Goal: Task Accomplishment & Management: Manage account settings

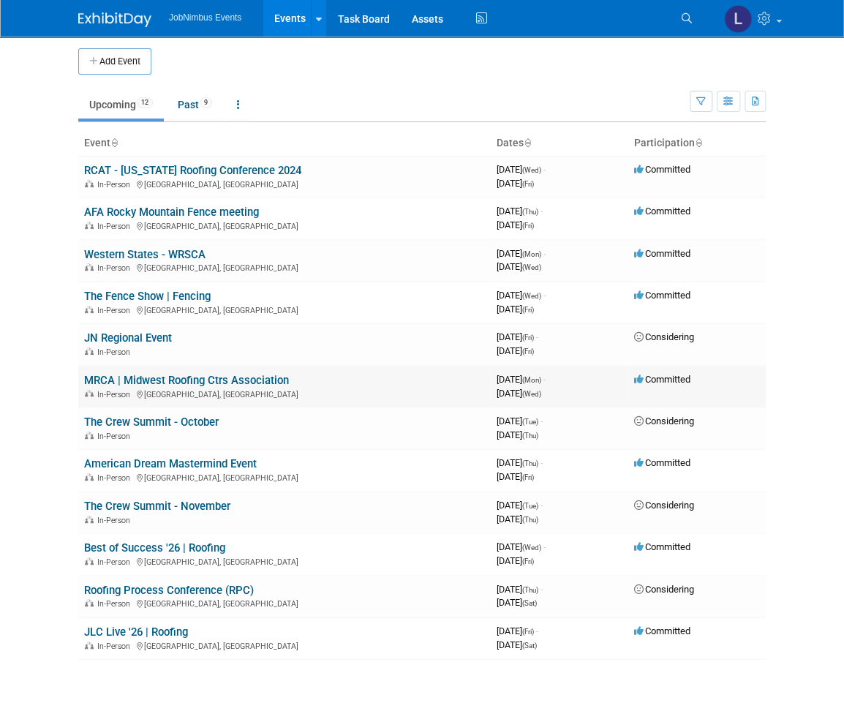
scroll to position [4, 0]
click at [97, 54] on button "Add Event" at bounding box center [114, 61] width 73 height 26
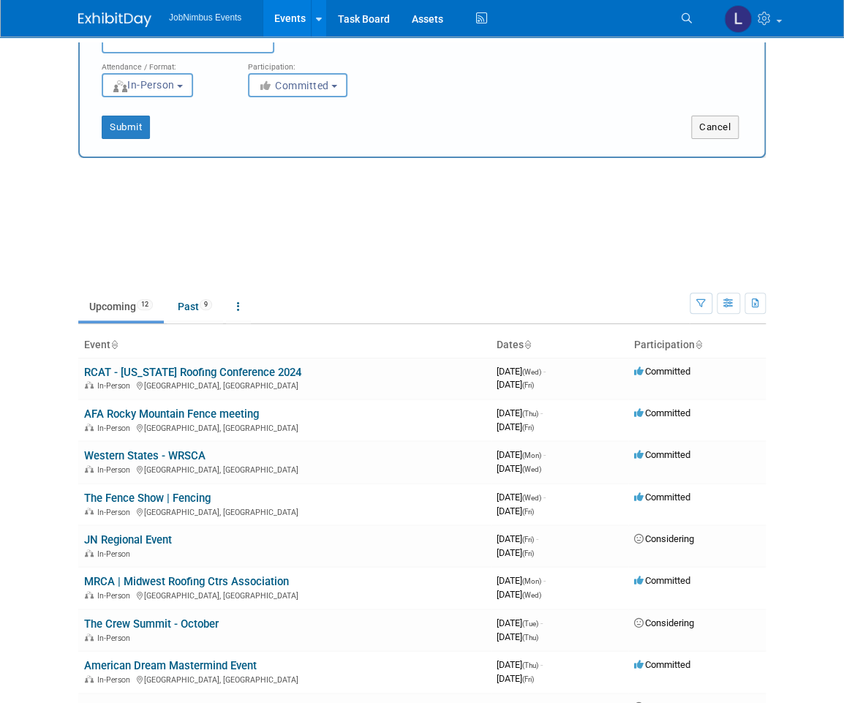
scroll to position [0, 0]
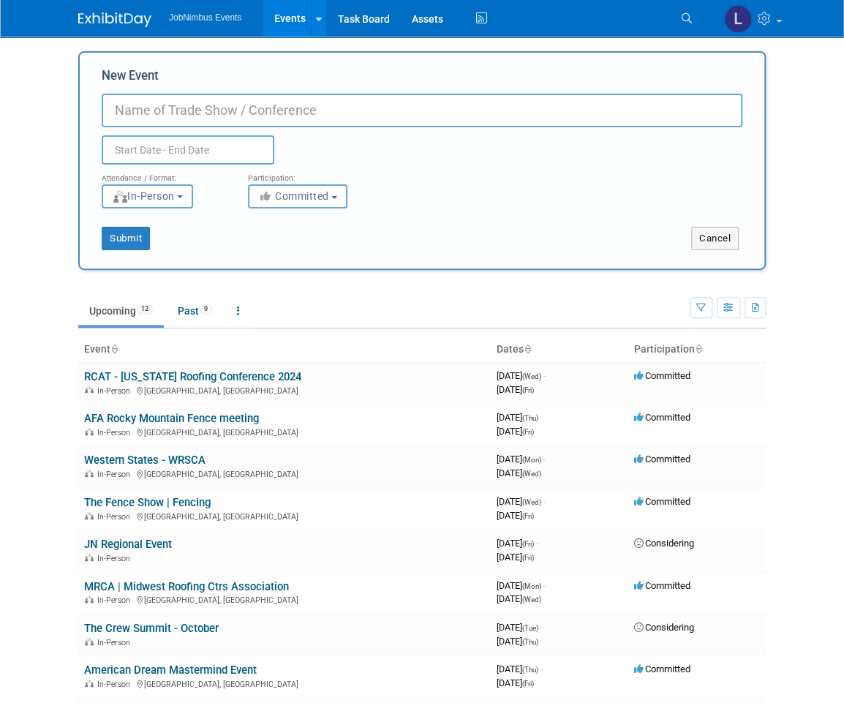
click at [238, 116] on input "New Event" at bounding box center [422, 111] width 641 height 34
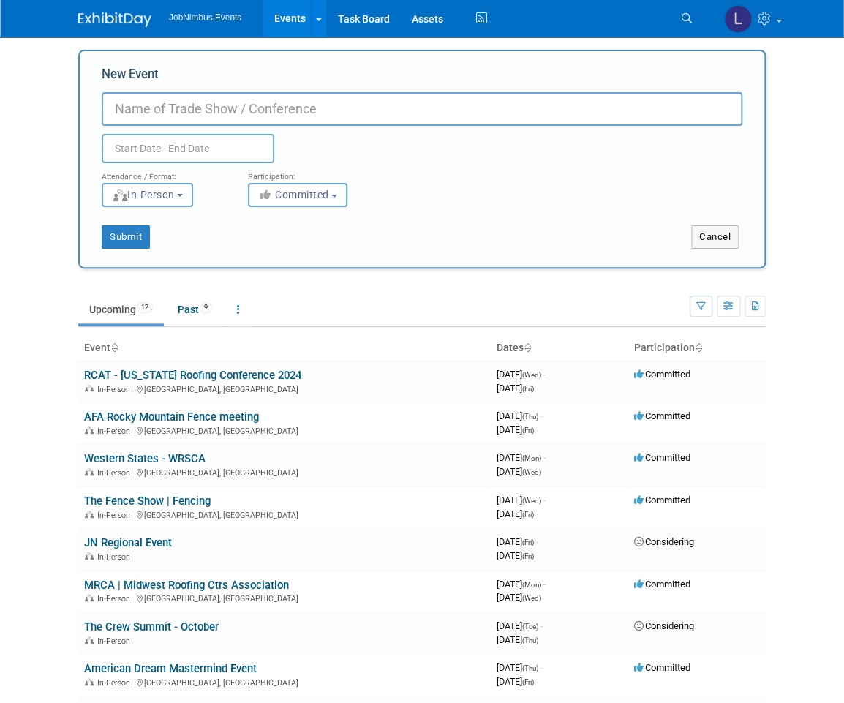
click at [240, 101] on input "New Event" at bounding box center [422, 109] width 641 height 34
type input "FRSA 2026"
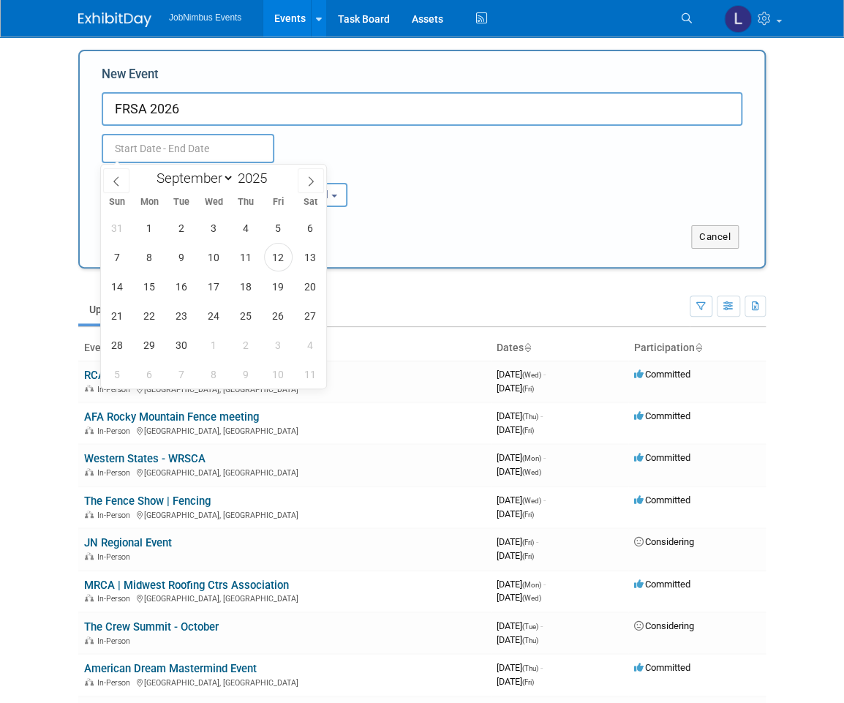
click at [198, 155] on input "text" at bounding box center [188, 148] width 173 height 29
click at [227, 174] on select "January February March April May June July August September October November De…" at bounding box center [192, 178] width 84 height 18
select select "5"
click at [150, 169] on select "January February March April May June July August September October November De…" at bounding box center [192, 178] width 84 height 18
click at [263, 175] on input "2025" at bounding box center [256, 178] width 44 height 17
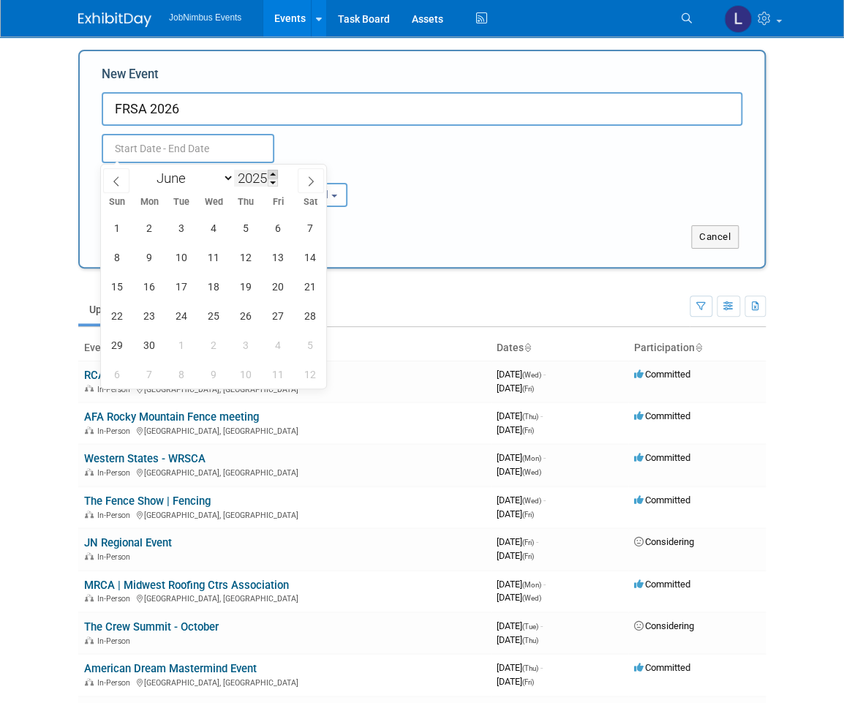
click at [276, 176] on span at bounding box center [273, 174] width 10 height 9
type input "2026"
click at [218, 251] on span "10" at bounding box center [214, 258] width 29 height 29
click at [274, 250] on span "12" at bounding box center [278, 257] width 29 height 29
type input "[DATE] to [DATE]"
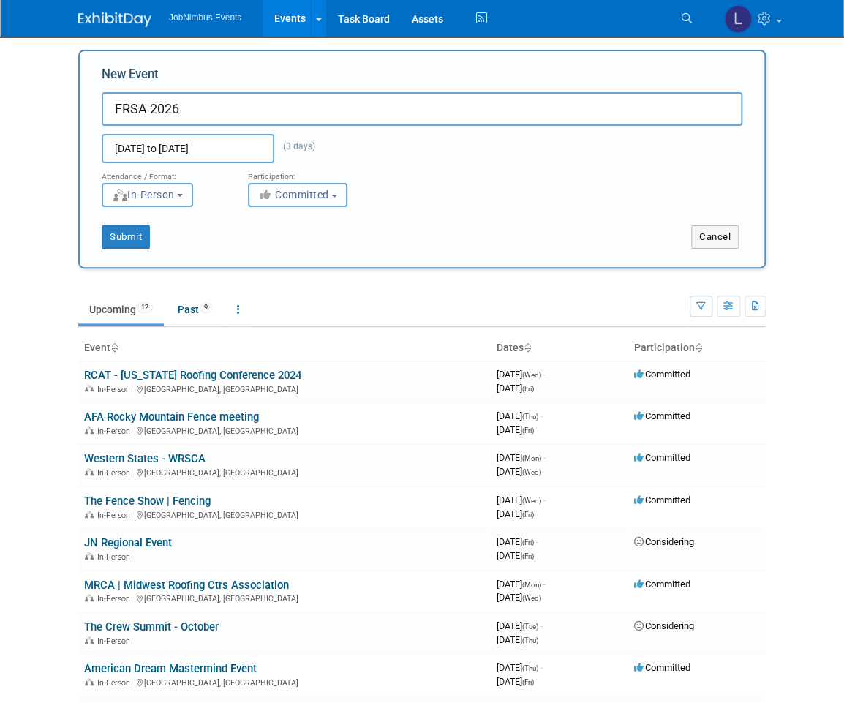
click at [302, 201] on button "Committed" at bounding box center [297, 195] width 99 height 24
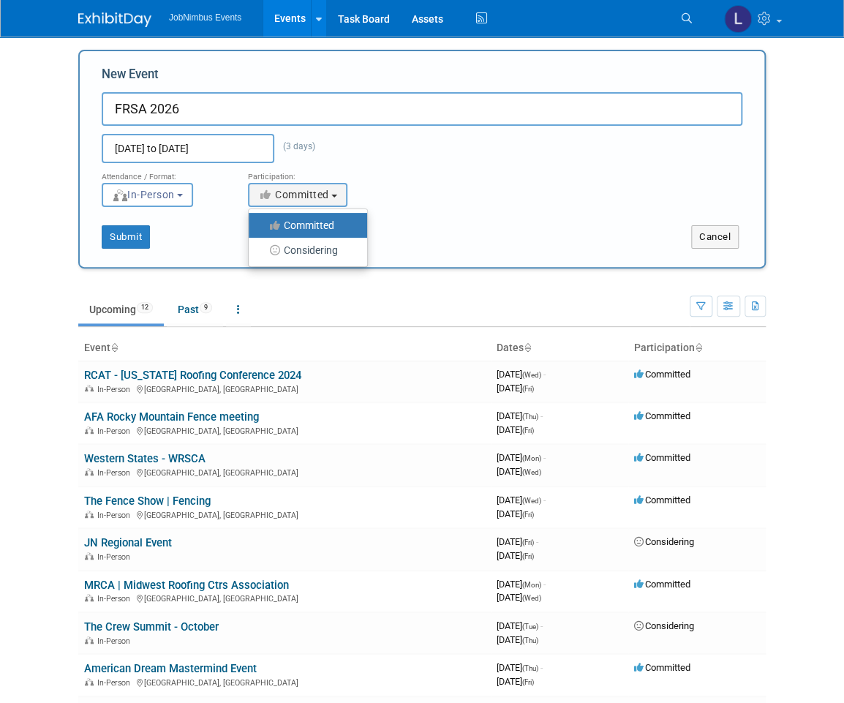
drag, startPoint x: 307, startPoint y: 229, endPoint x: 203, endPoint y: 229, distance: 103.8
click at [307, 228] on label "Committed" at bounding box center [304, 225] width 97 height 19
click at [262, 228] on input "Committed" at bounding box center [257, 226] width 10 height 10
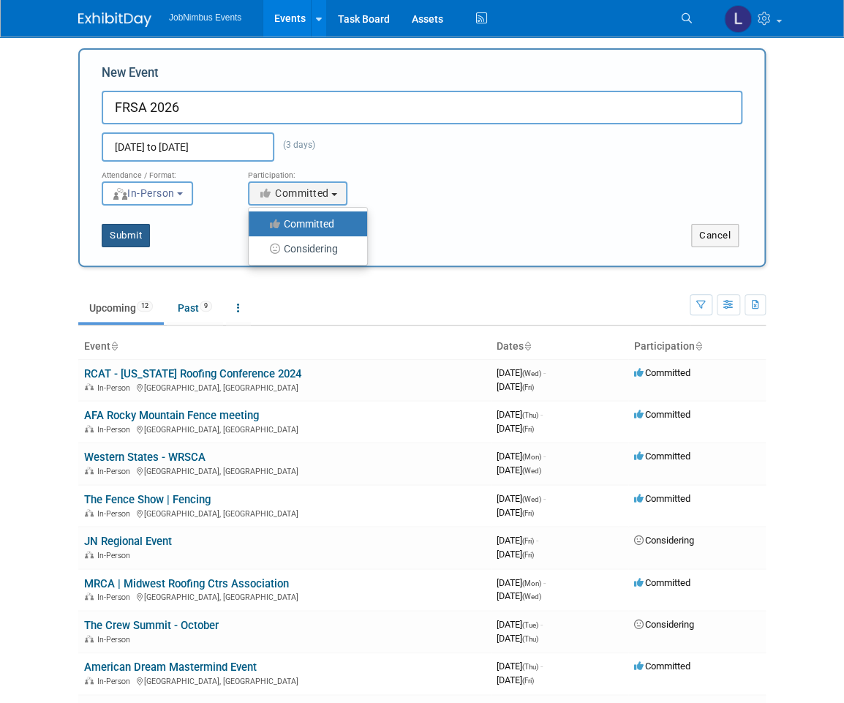
click at [133, 235] on button "Submit" at bounding box center [126, 235] width 48 height 23
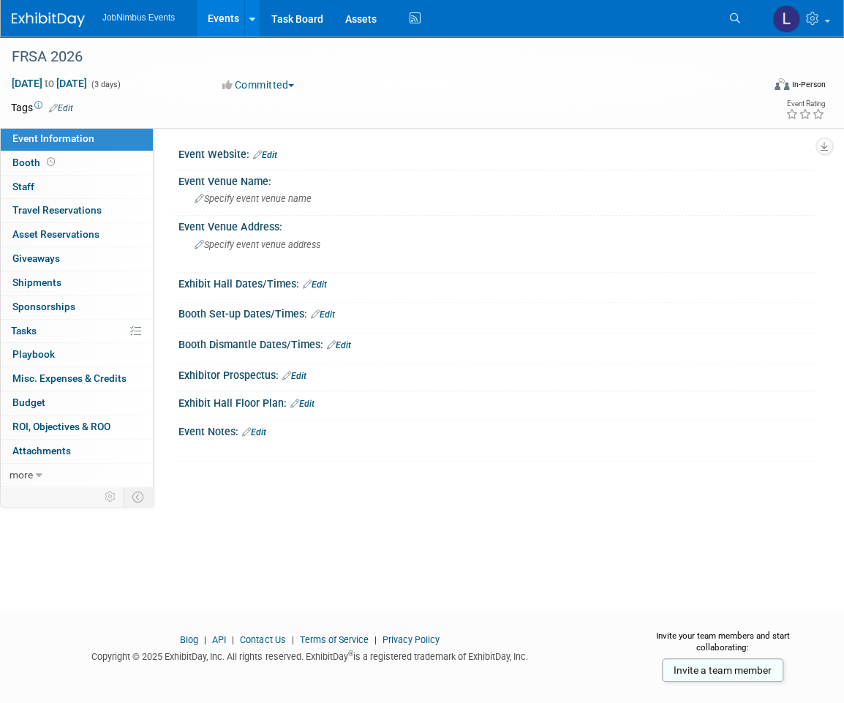
click at [220, 23] on link "Events" at bounding box center [223, 18] width 53 height 37
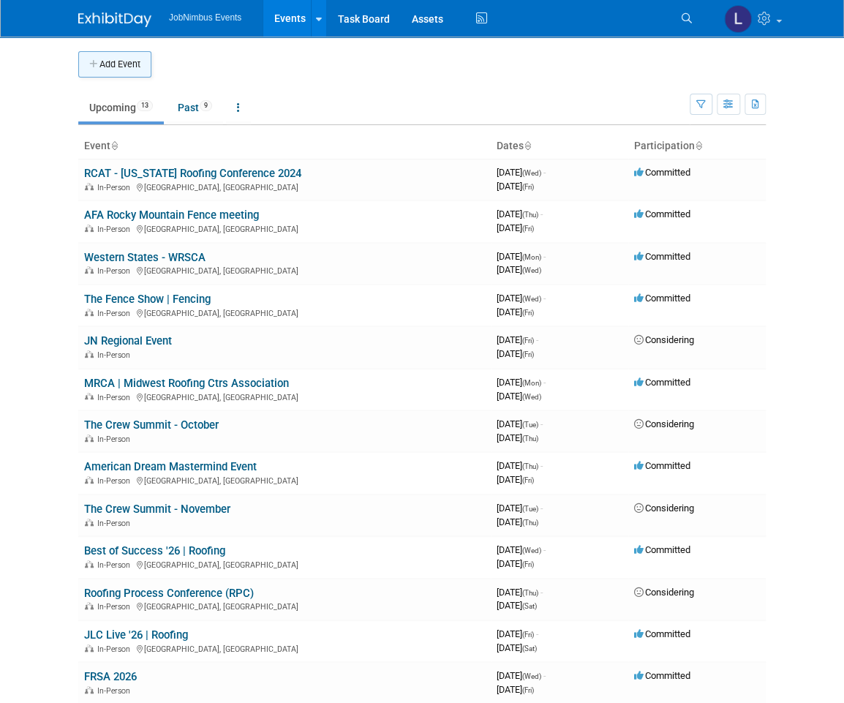
click at [113, 63] on button "Add Event" at bounding box center [114, 64] width 73 height 26
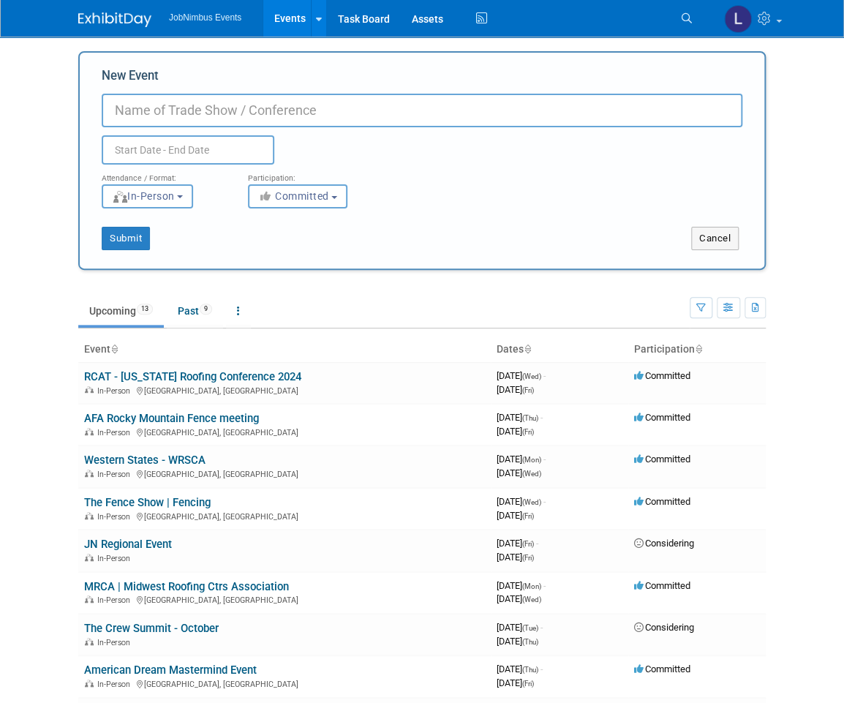
click at [291, 111] on input "New Event" at bounding box center [422, 111] width 641 height 34
type input "IRE 2026"
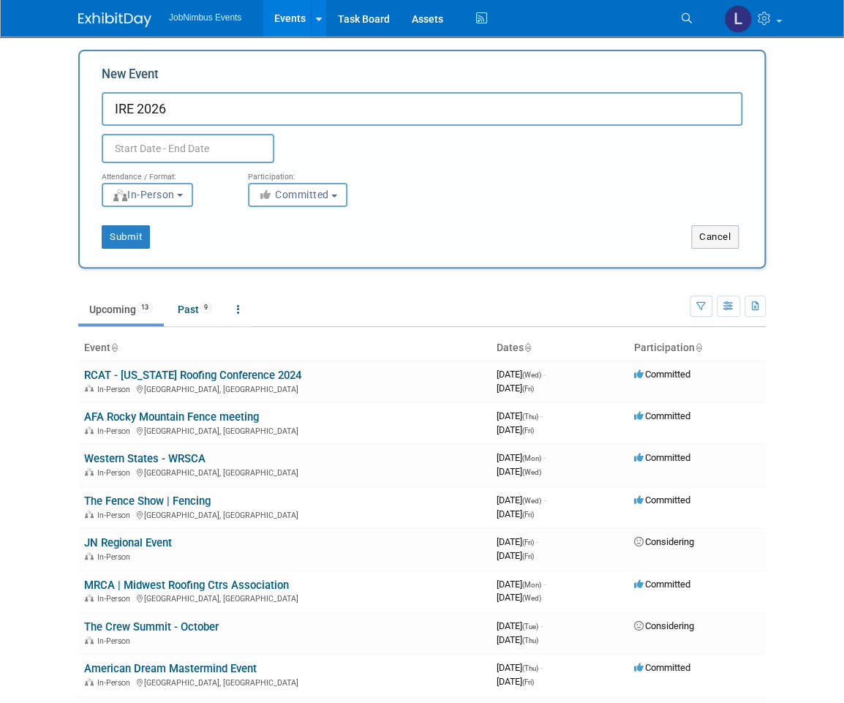
click at [158, 152] on input "text" at bounding box center [188, 148] width 173 height 29
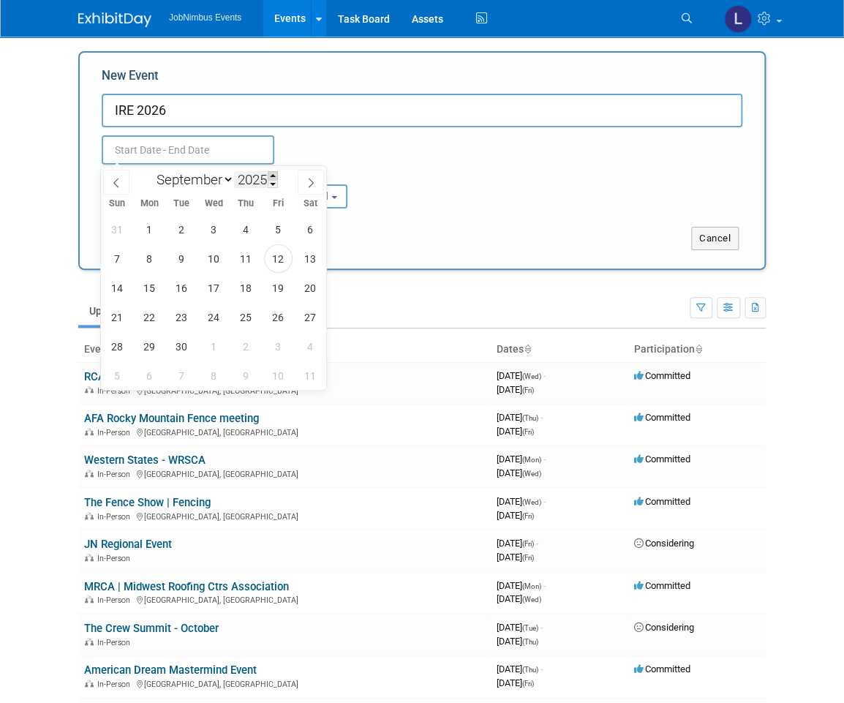
click at [276, 177] on span at bounding box center [273, 175] width 10 height 9
type input "2026"
click at [231, 181] on select "January February March April May June July August September October November De…" at bounding box center [192, 179] width 84 height 18
select select "0"
click at [150, 170] on select "January February March April May June July August September October November De…" at bounding box center [192, 179] width 84 height 18
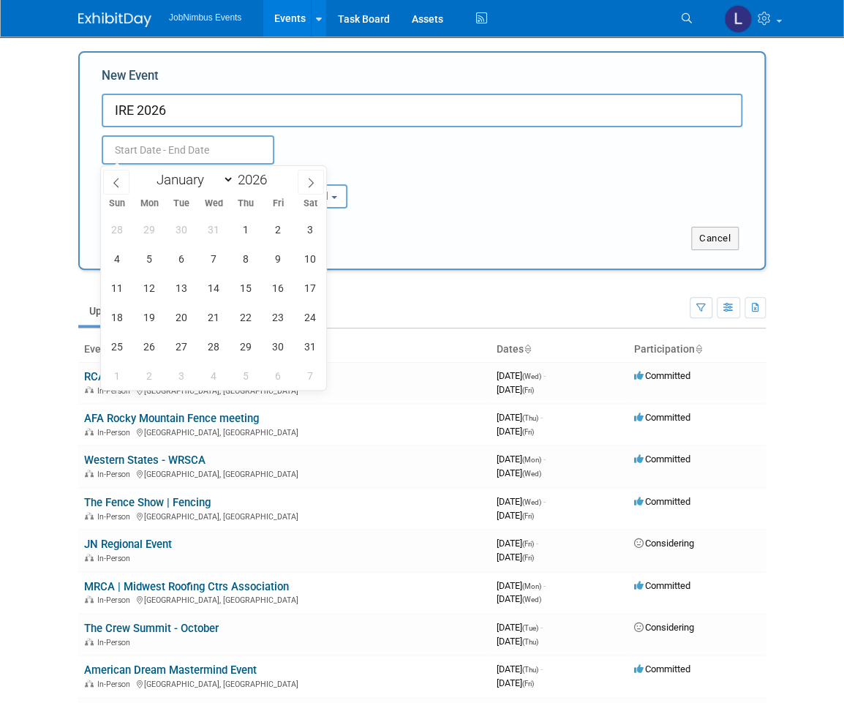
scroll to position [3, 0]
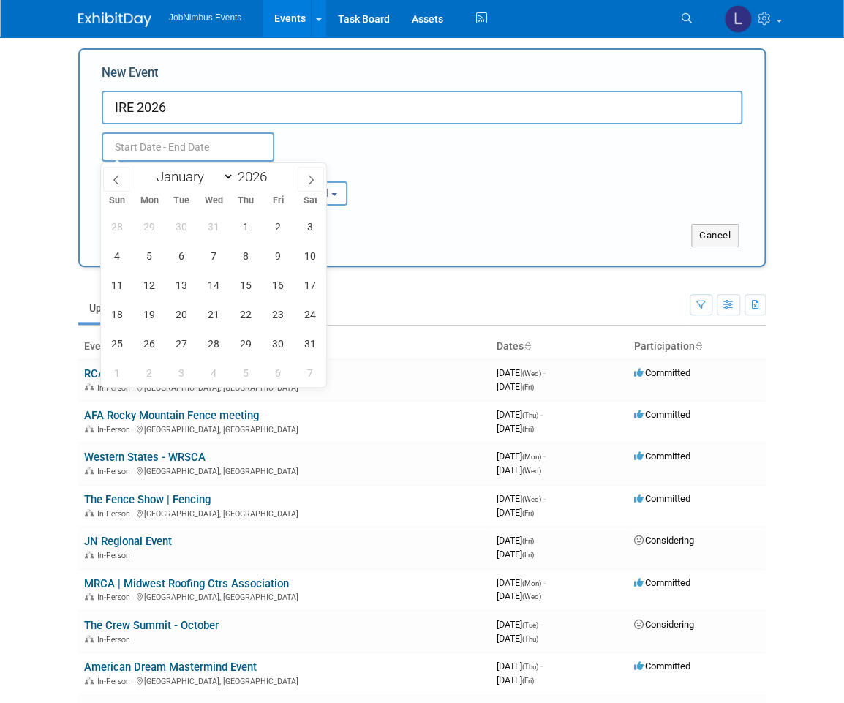
click at [438, 148] on div "Duplicate Event Warning" at bounding box center [422, 142] width 663 height 37
click at [179, 147] on input "text" at bounding box center [188, 146] width 173 height 29
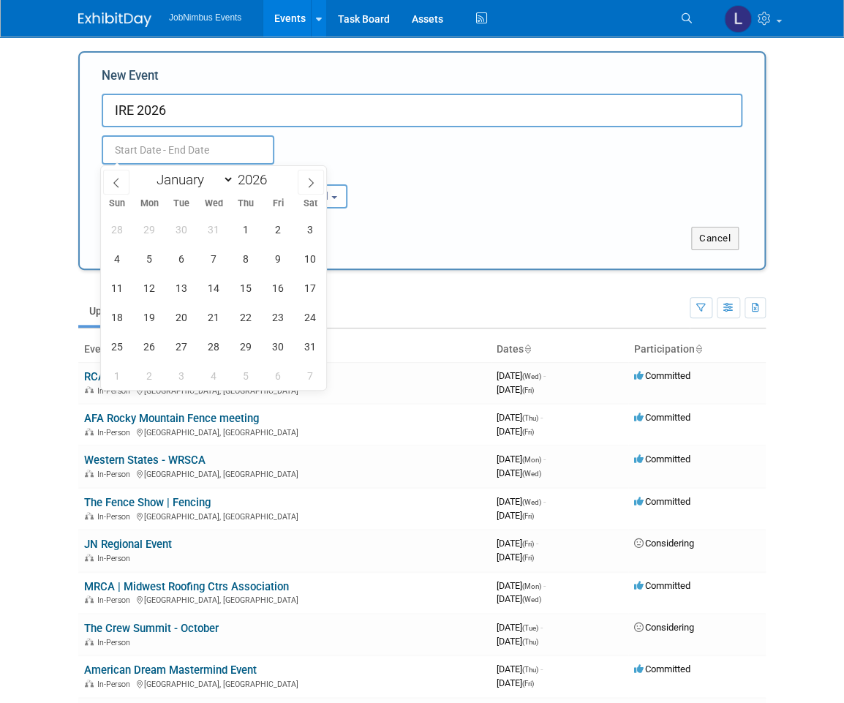
scroll to position [0, 0]
click at [182, 314] on span "20" at bounding box center [181, 317] width 29 height 29
click at [253, 315] on span "22" at bounding box center [246, 317] width 29 height 29
type input "Jan 20, 2026 to Jan 22, 2026"
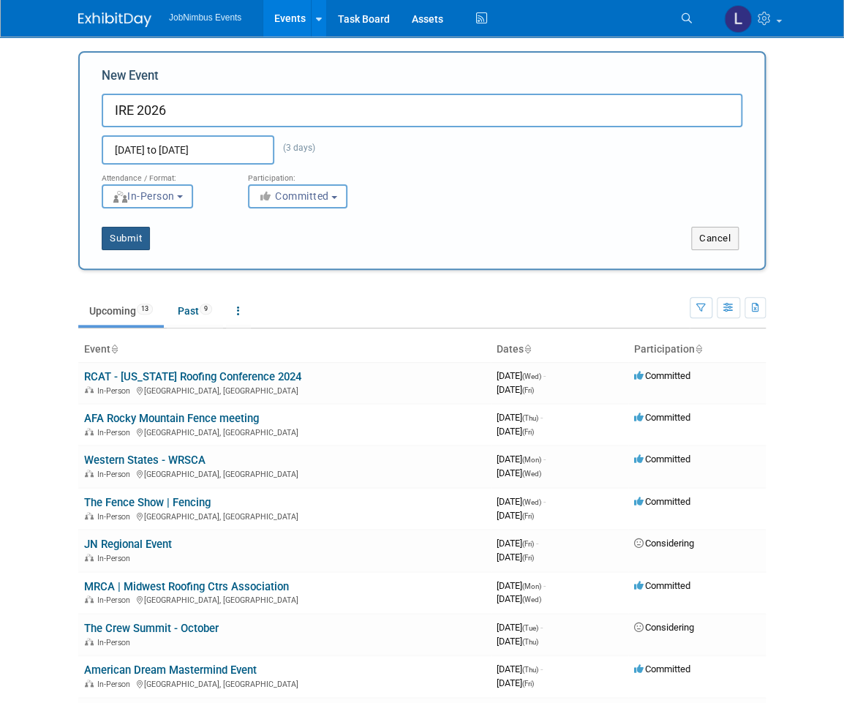
click at [137, 238] on button "Submit" at bounding box center [126, 238] width 48 height 23
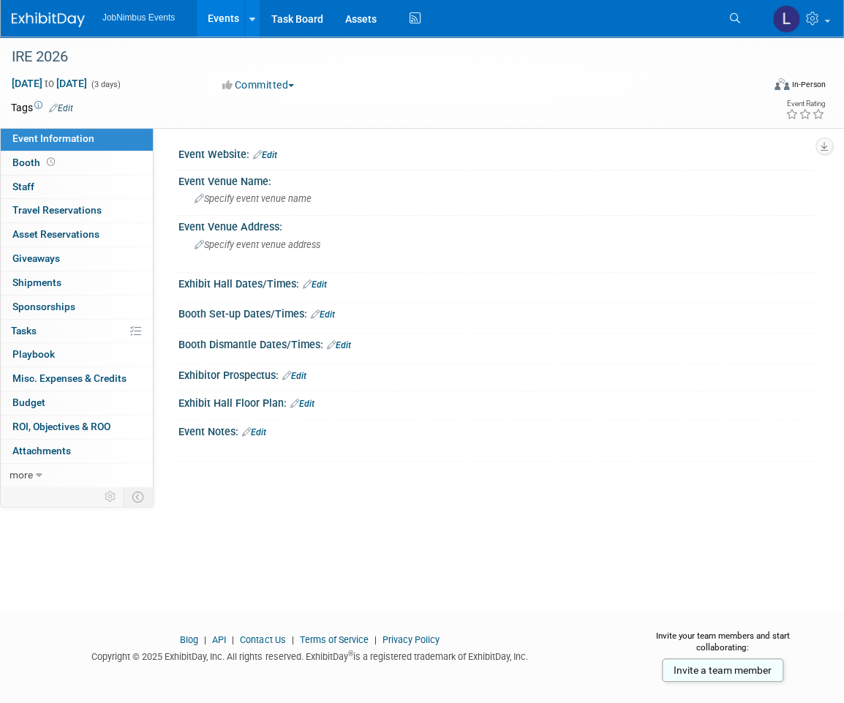
click at [221, 18] on link "Events" at bounding box center [223, 18] width 53 height 37
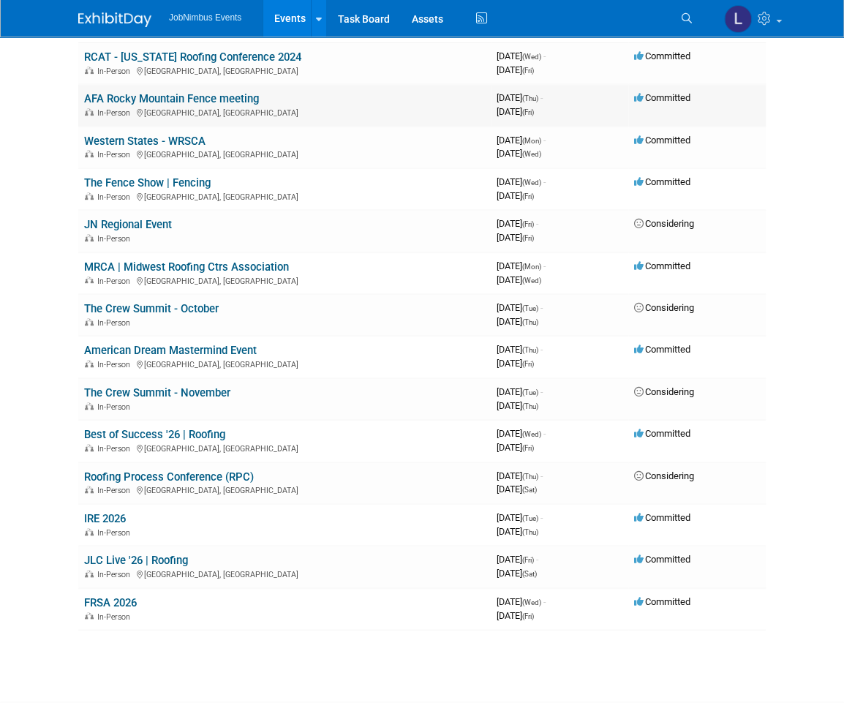
scroll to position [115, 0]
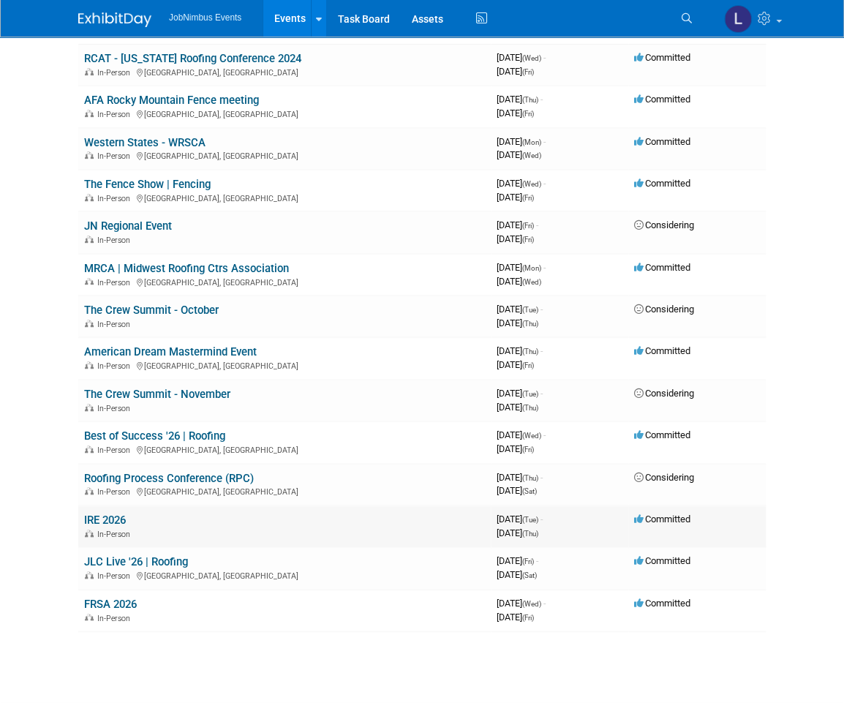
click at [179, 521] on td "IRE 2026 In-Person" at bounding box center [284, 526] width 412 height 42
click at [215, 520] on td "IRE 2026 In-Person" at bounding box center [284, 526] width 412 height 42
click at [107, 513] on link "IRE 2026" at bounding box center [105, 519] width 42 height 13
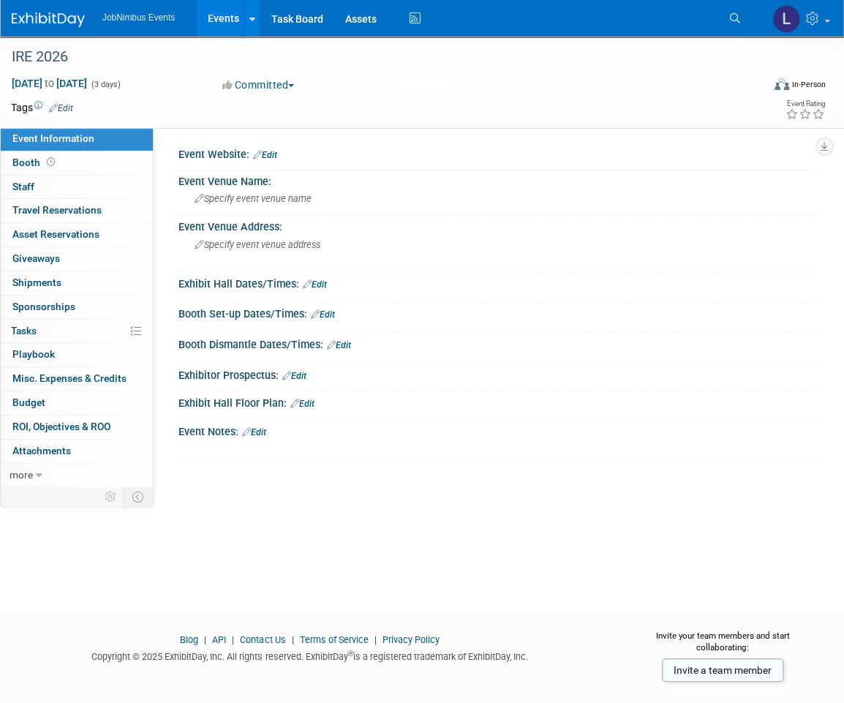
click at [58, 105] on icon at bounding box center [53, 108] width 9 height 10
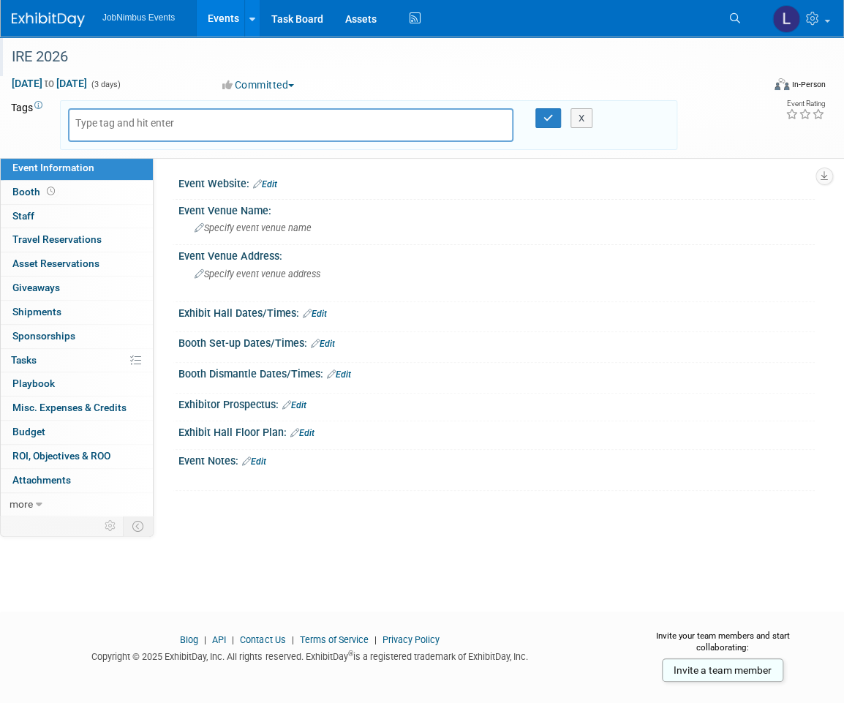
click at [264, 60] on div "IRE 2026" at bounding box center [376, 57] width 739 height 26
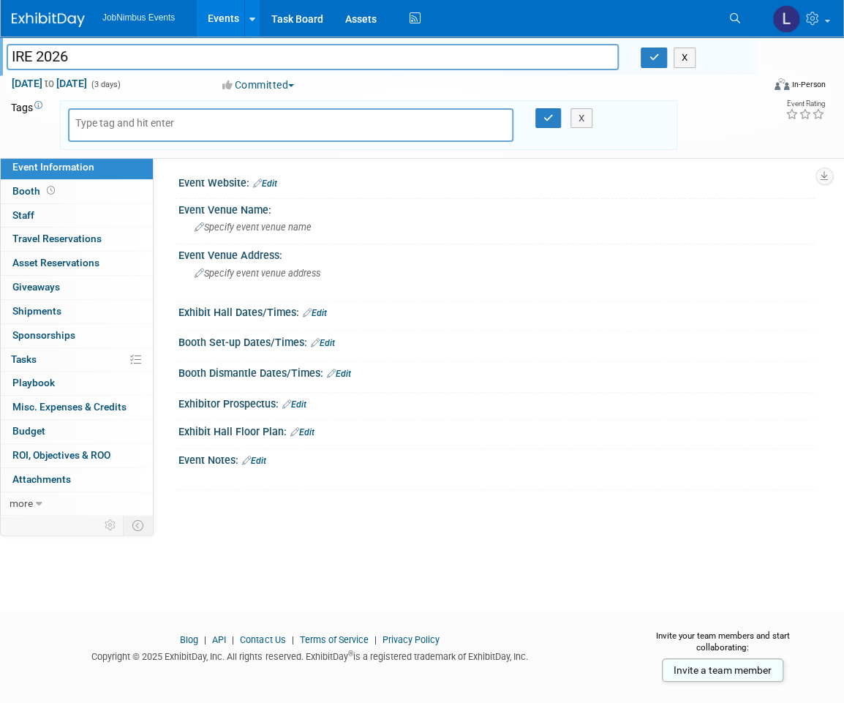
drag, startPoint x: 55, startPoint y: 54, endPoint x: 102, endPoint y: 51, distance: 47.6
click at [55, 54] on input "IRE 2026" at bounding box center [313, 57] width 612 height 26
type input "IRE '26"
click at [655, 56] on icon "button" at bounding box center [654, 58] width 10 height 10
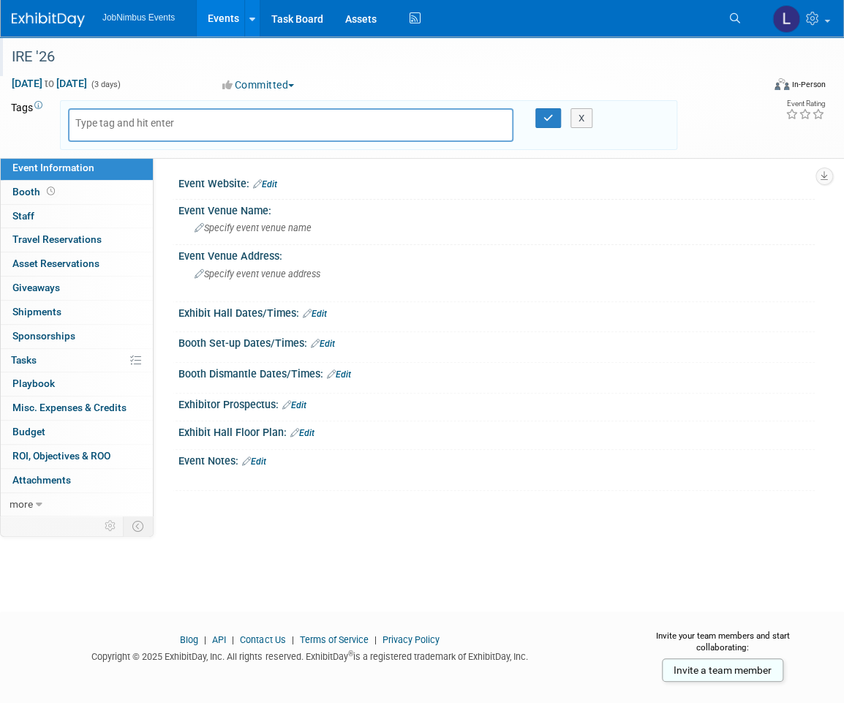
click at [223, 18] on link "Events" at bounding box center [223, 18] width 53 height 37
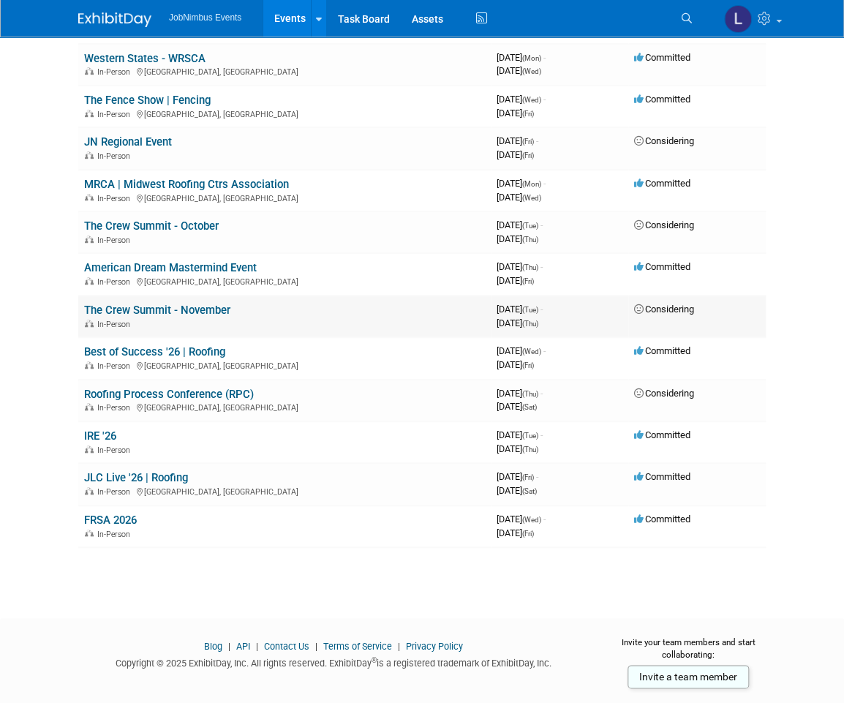
scroll to position [212, 0]
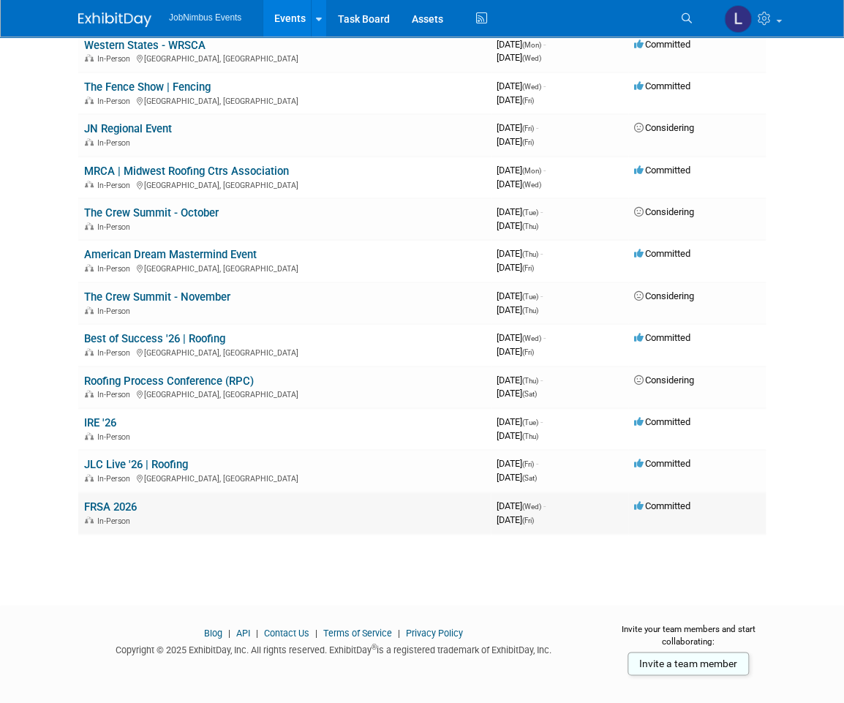
click at [132, 502] on link "FRSA 2026" at bounding box center [110, 506] width 53 height 13
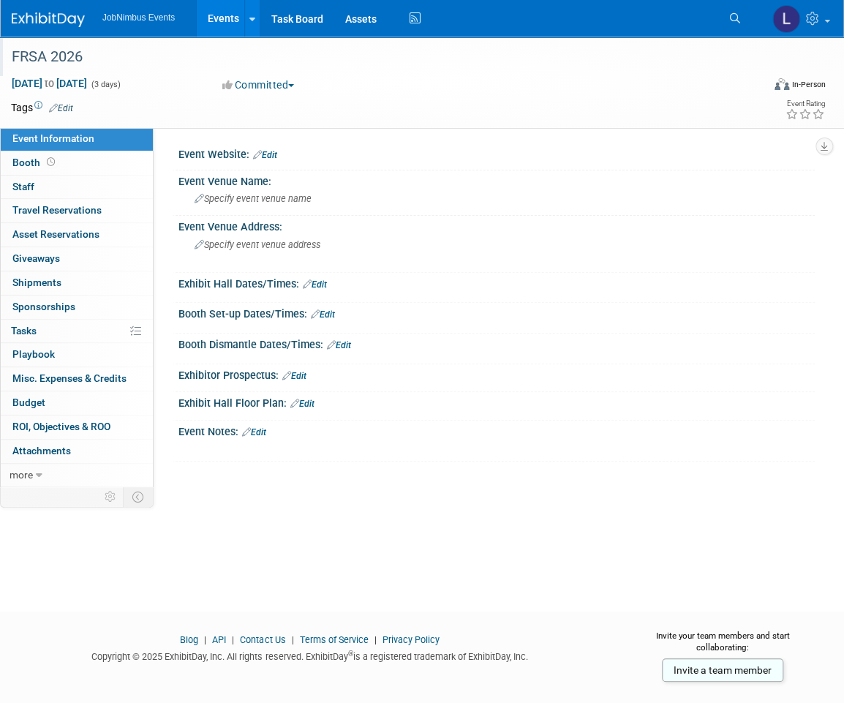
click at [136, 58] on div "FRSA 2026" at bounding box center [376, 57] width 739 height 26
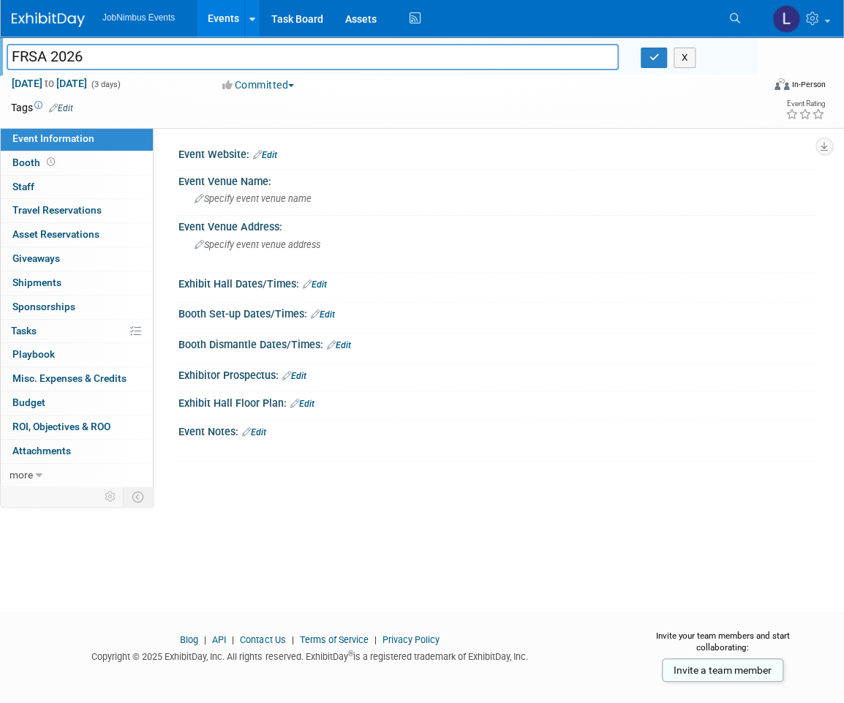
click at [70, 56] on input "FRSA 2026" at bounding box center [313, 57] width 612 height 26
type input "FRSA '26"
click at [649, 61] on icon "button" at bounding box center [654, 58] width 10 height 10
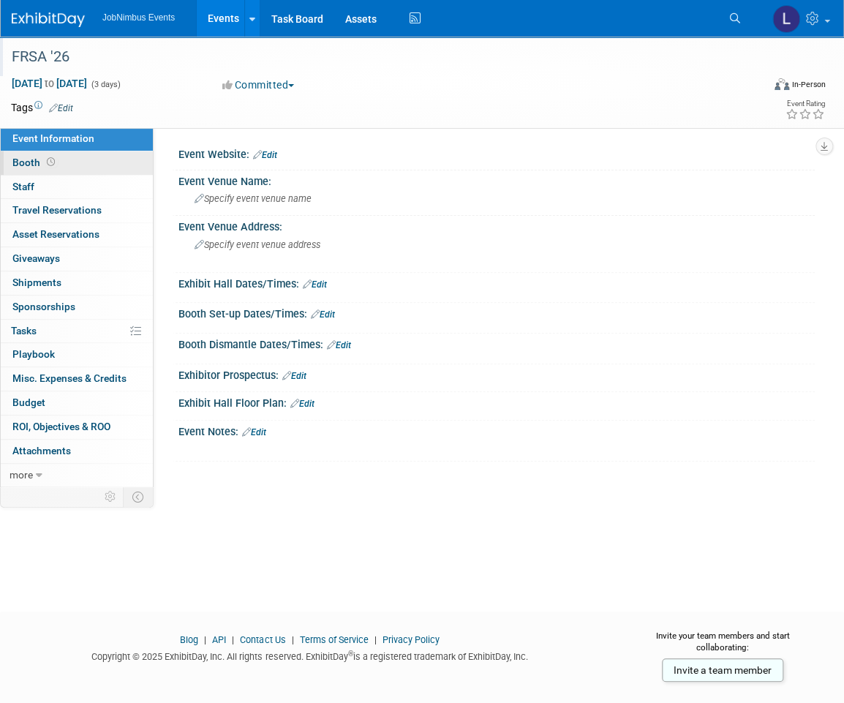
click at [73, 160] on link "Booth" at bounding box center [77, 162] width 152 height 23
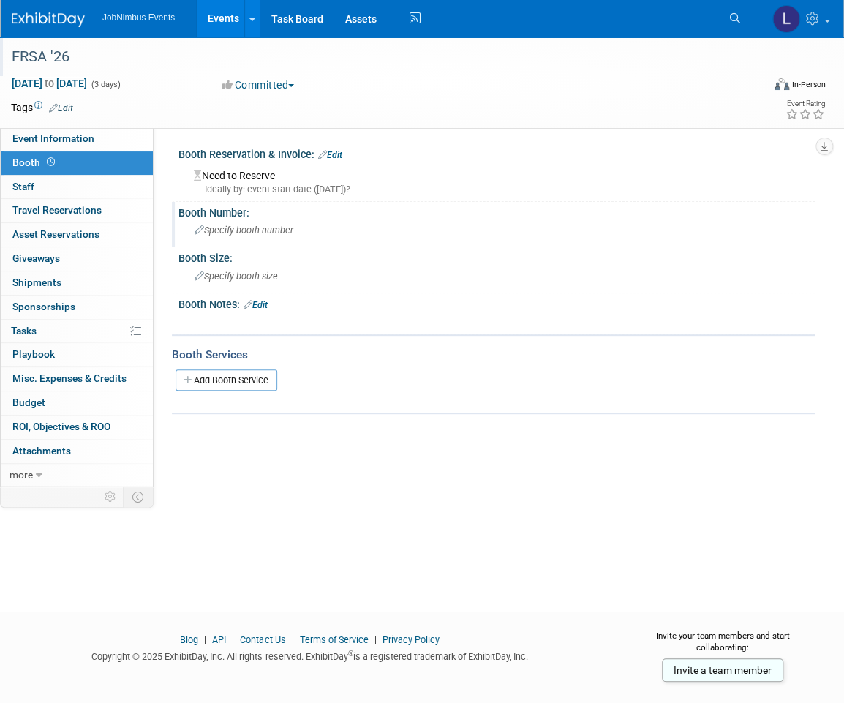
click at [311, 233] on div "Specify booth number" at bounding box center [496, 230] width 614 height 23
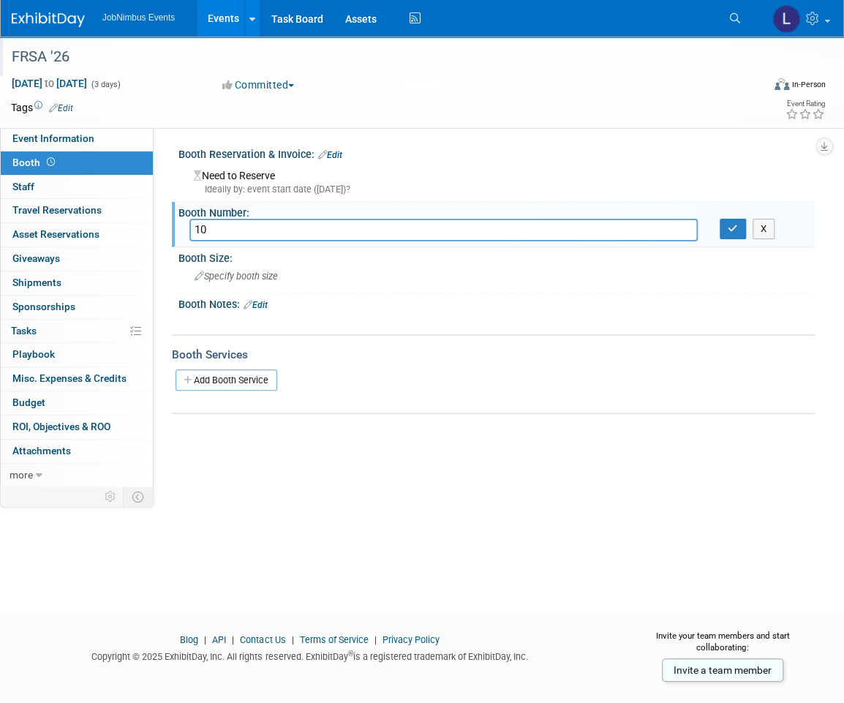
type input "1"
type input "1501"
click at [735, 229] on icon "button" at bounding box center [733, 229] width 10 height 10
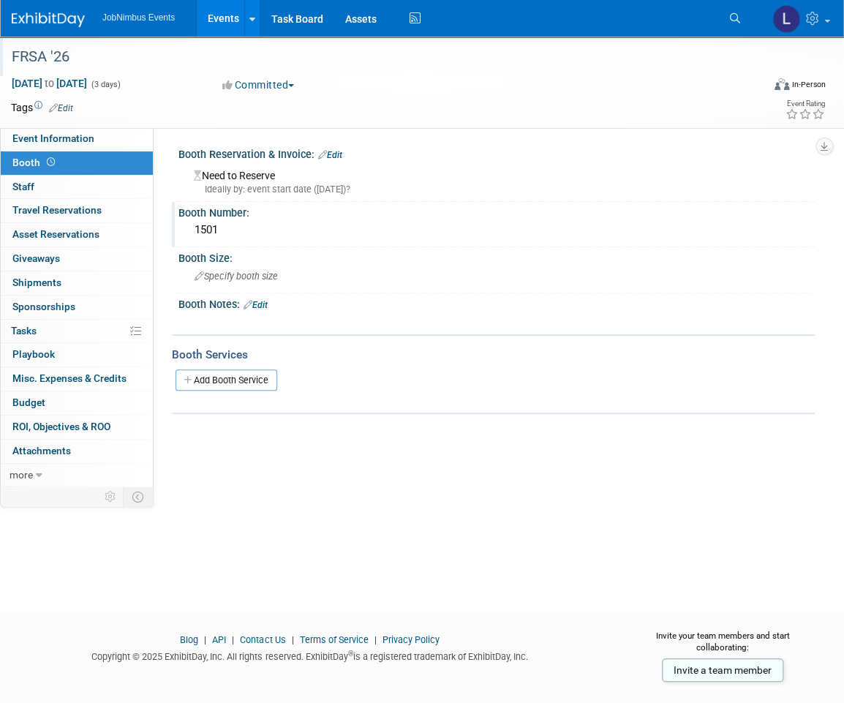
click at [214, 17] on link "Events" at bounding box center [223, 18] width 53 height 37
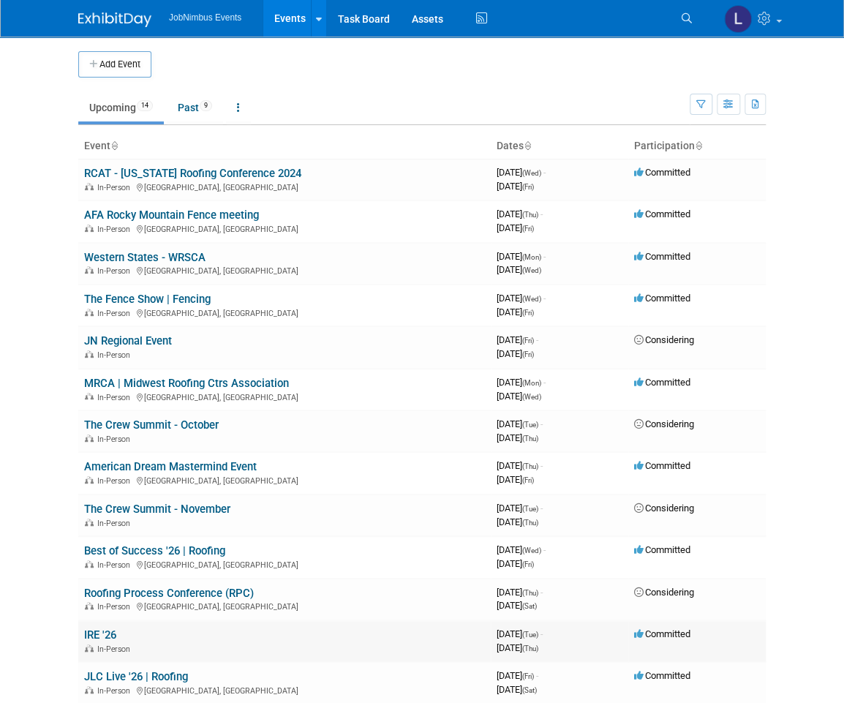
click at [105, 628] on link "IRE '26" at bounding box center [100, 634] width 32 height 13
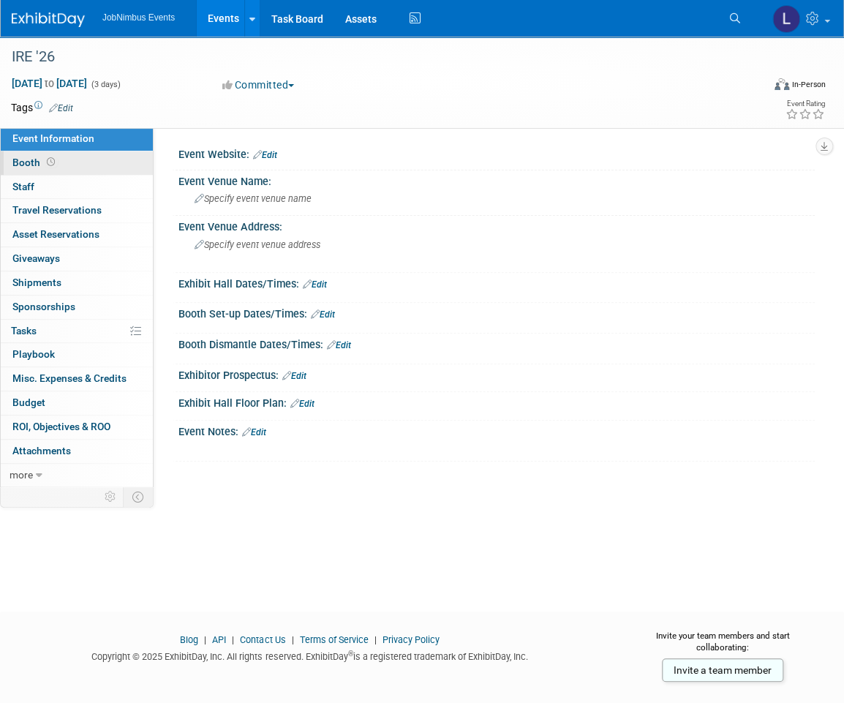
click at [33, 162] on span "Booth" at bounding box center [34, 162] width 45 height 12
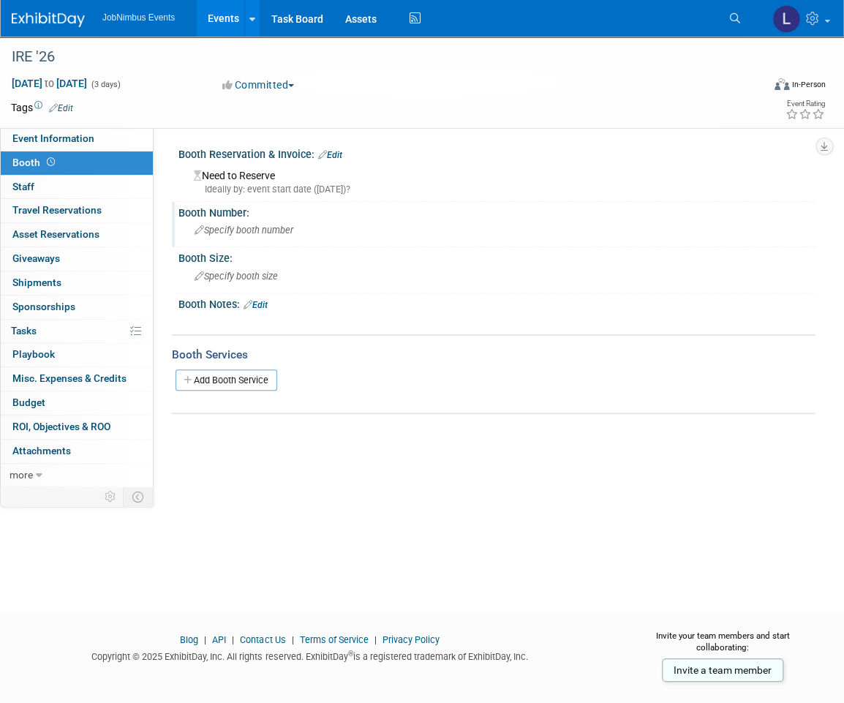
click at [301, 222] on div "Specify booth number" at bounding box center [496, 230] width 614 height 23
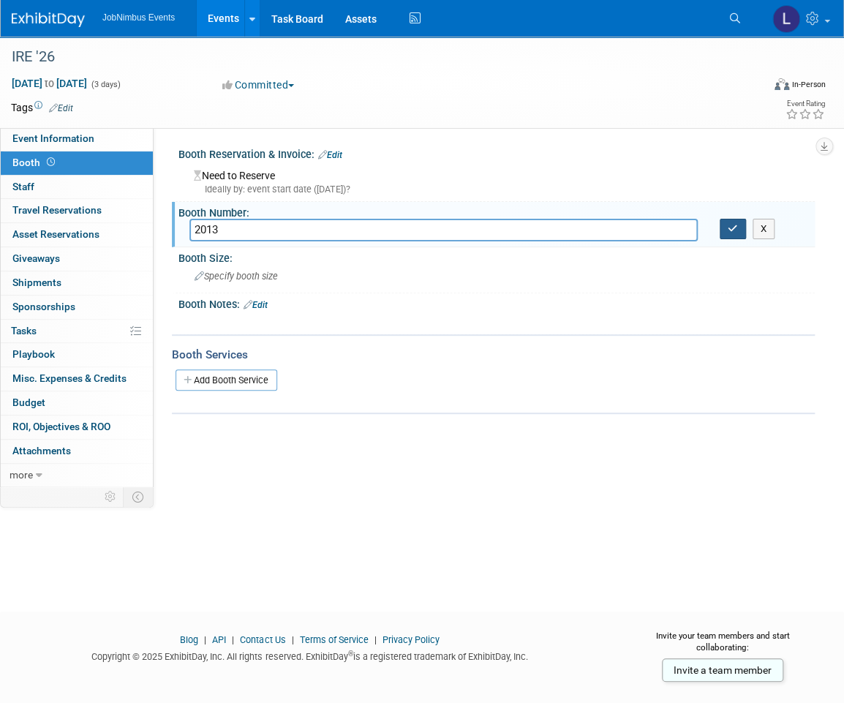
type input "2013"
click at [732, 227] on icon "button" at bounding box center [733, 229] width 10 height 10
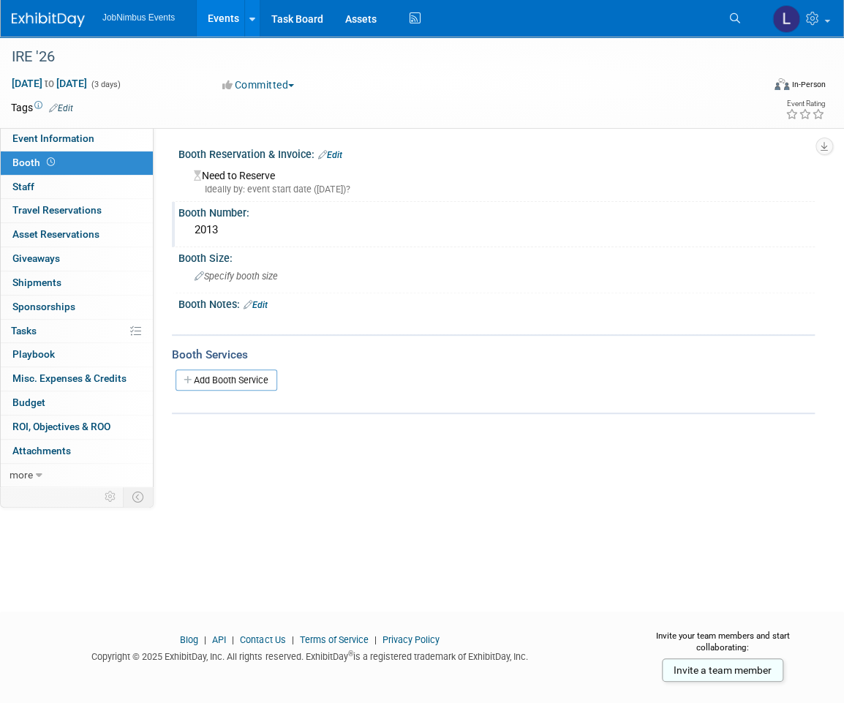
click at [218, 23] on link "Events" at bounding box center [223, 18] width 53 height 37
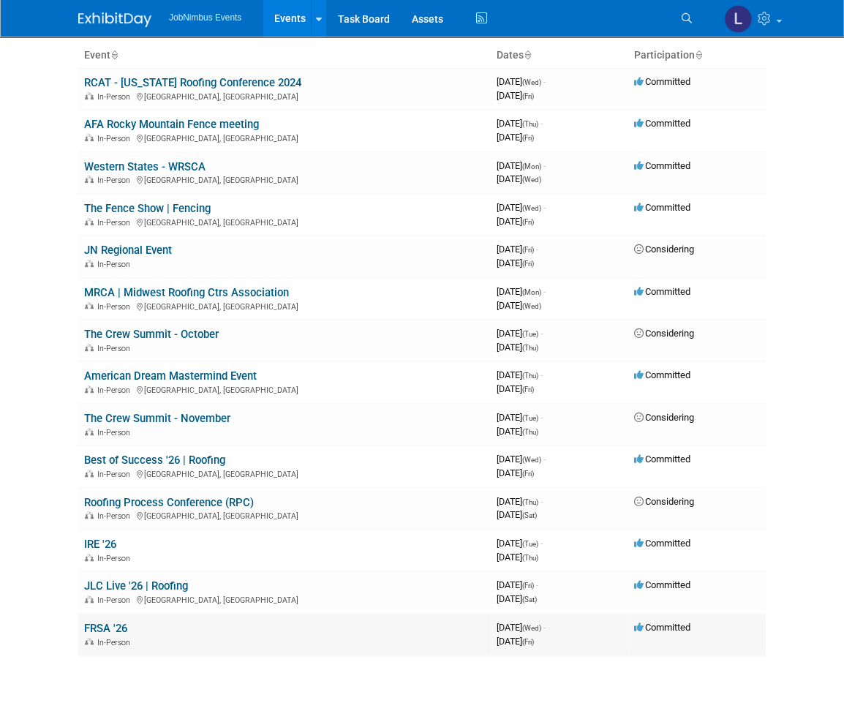
scroll to position [89, 0]
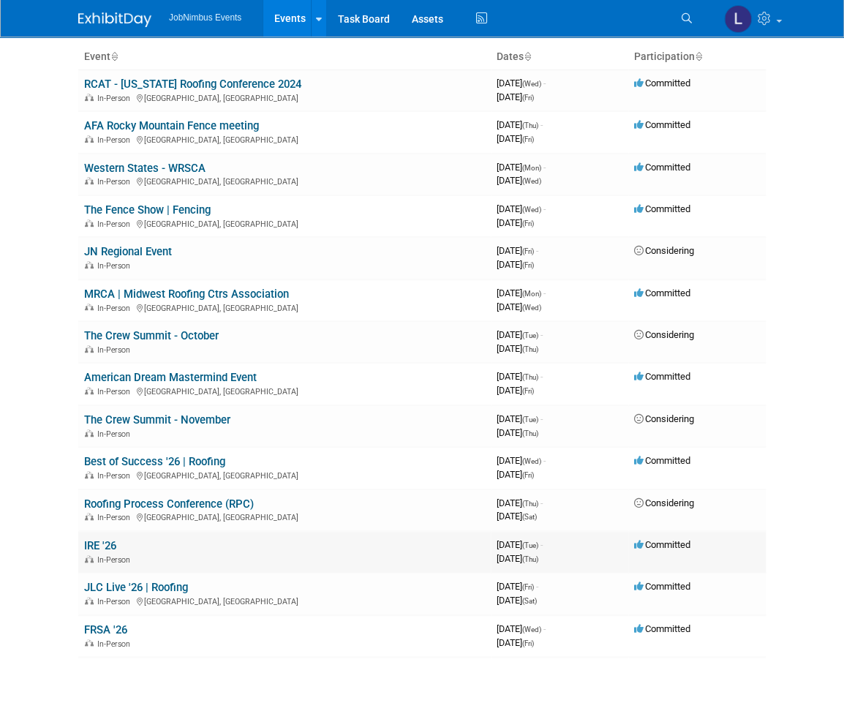
click at [107, 539] on link "IRE '26" at bounding box center [100, 545] width 32 height 13
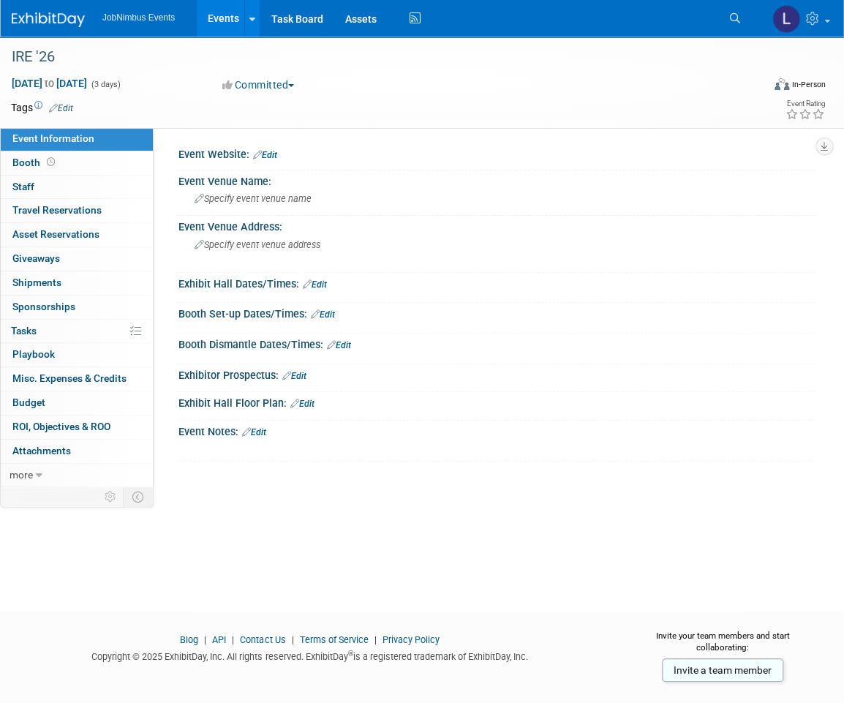
scroll to position [3, 0]
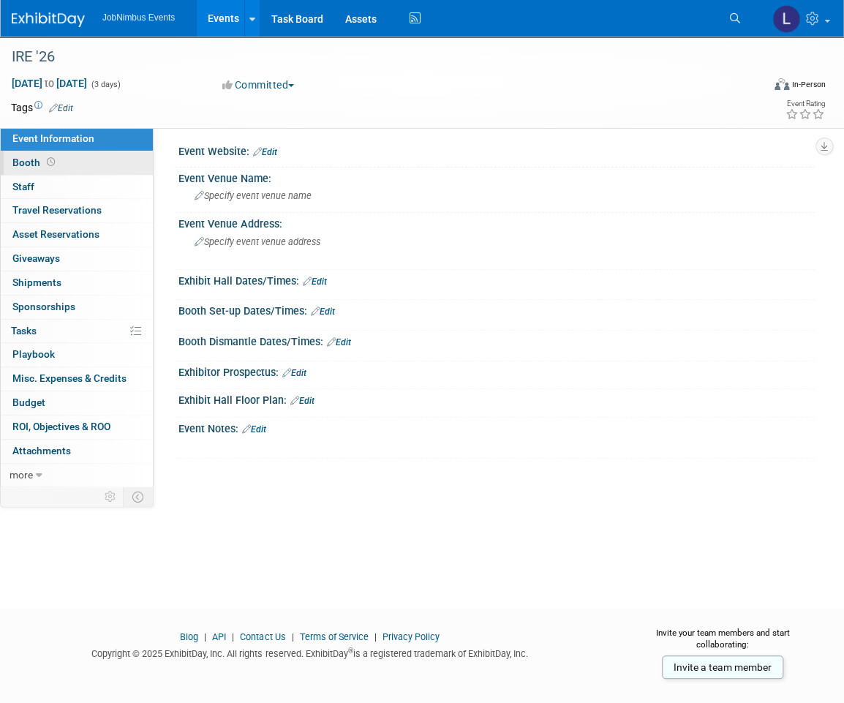
click at [40, 168] on span "Booth" at bounding box center [34, 162] width 45 height 12
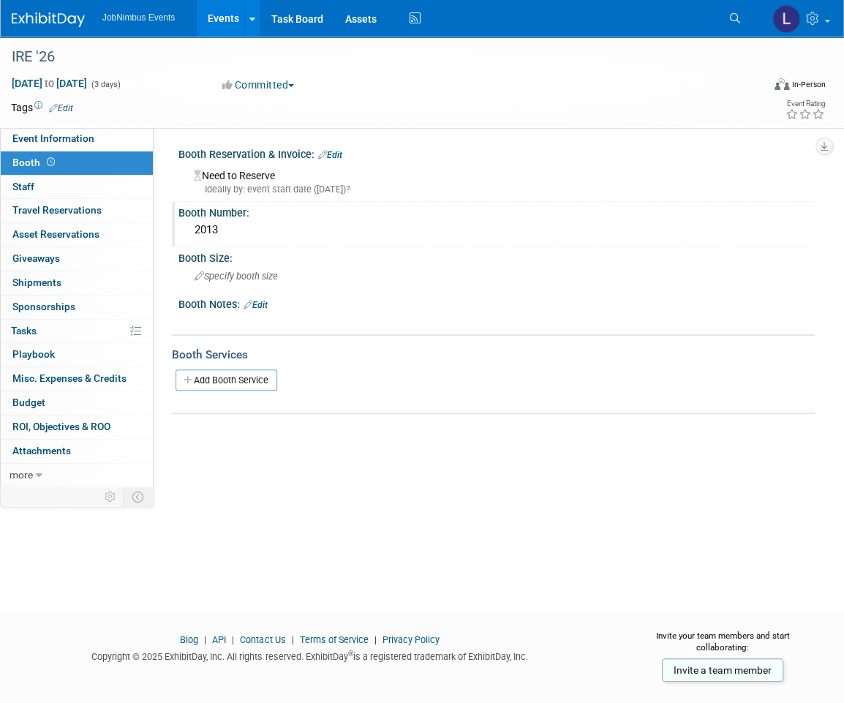
click at [249, 229] on div "2013" at bounding box center [496, 230] width 614 height 23
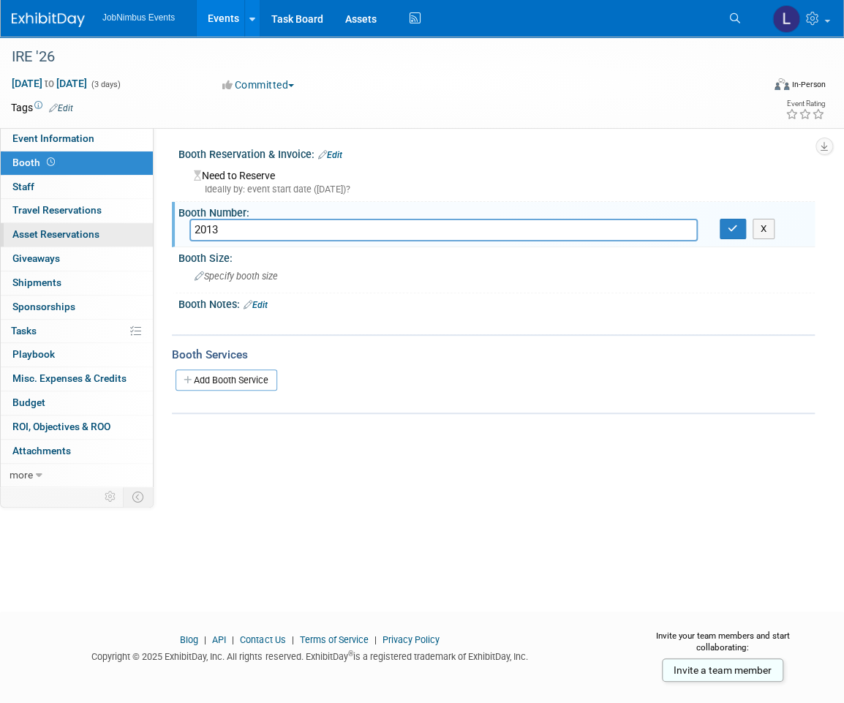
drag, startPoint x: 188, startPoint y: 230, endPoint x: 143, endPoint y: 227, distance: 44.7
click at [145, 227] on div "Event Information Event Info Booth Booth 0 Staff 0 Staff 0 Travel Reservations …" at bounding box center [422, 261] width 844 height 449
click at [737, 226] on button "button" at bounding box center [733, 229] width 26 height 20
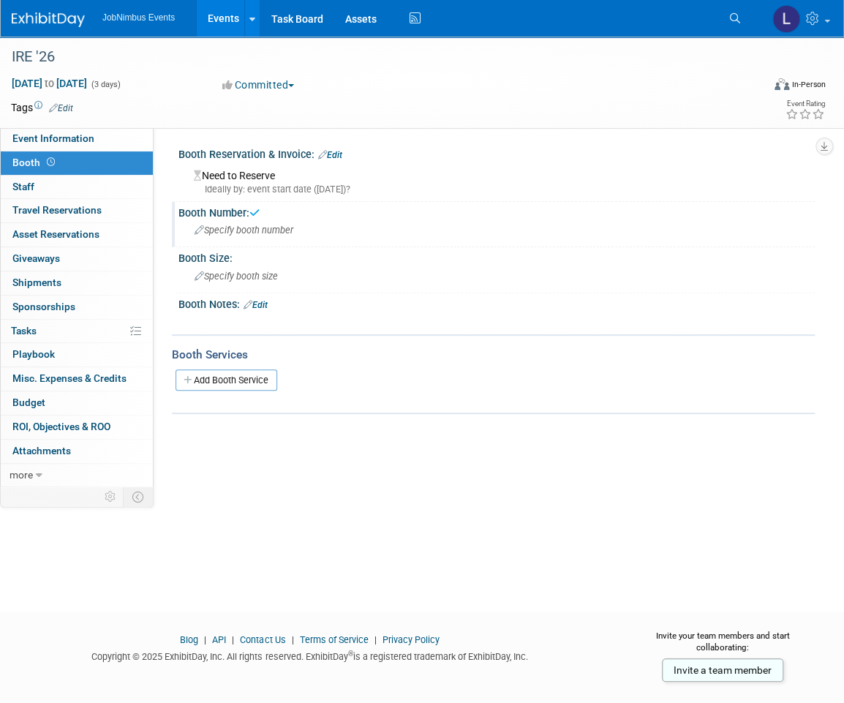
scroll to position [2, 0]
click at [236, 20] on link "Events" at bounding box center [223, 18] width 53 height 37
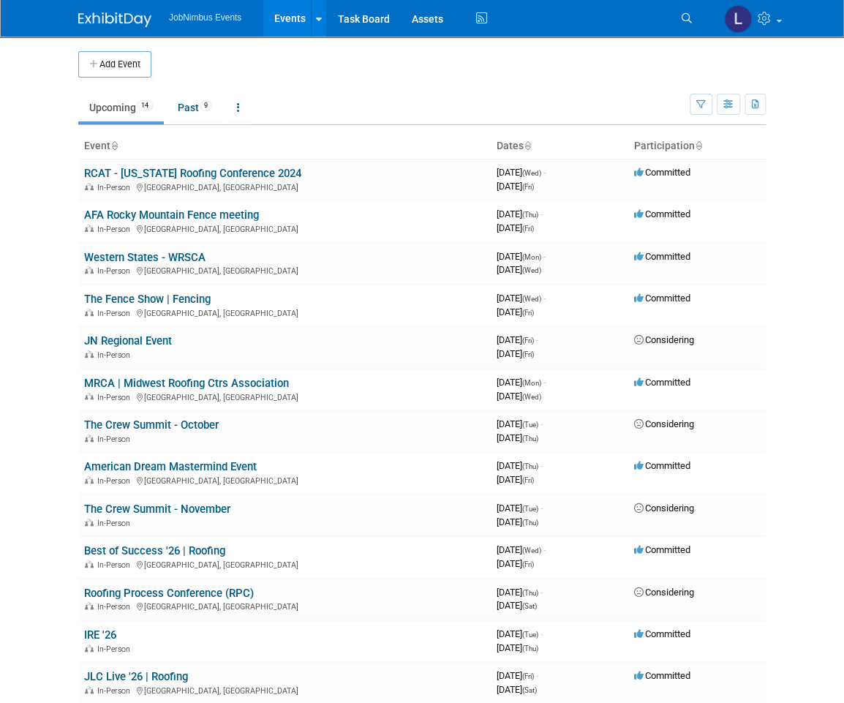
click at [108, 59] on button "Add Event" at bounding box center [114, 64] width 73 height 26
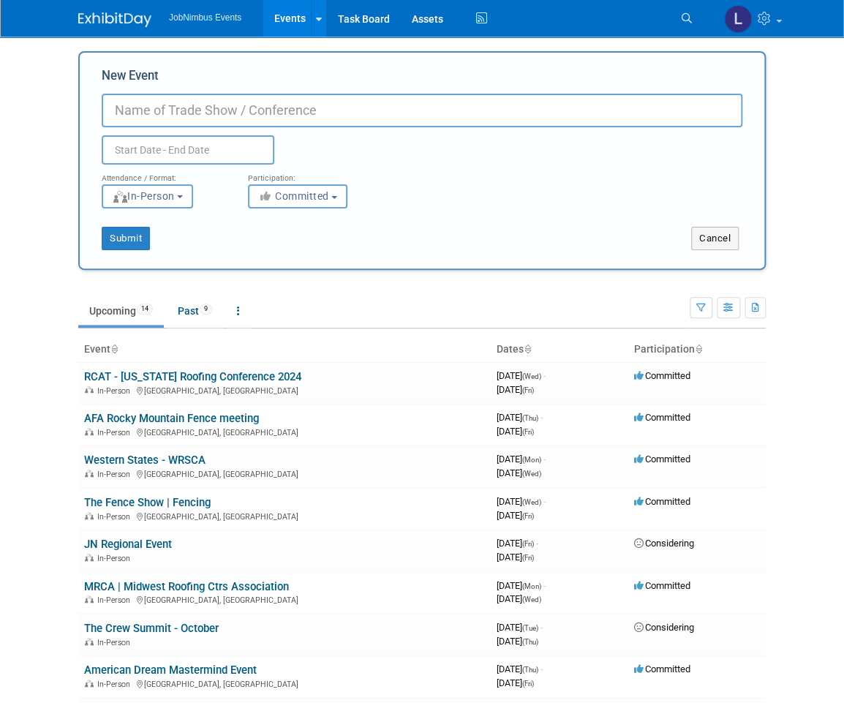
click at [221, 107] on input "New Event" at bounding box center [422, 111] width 641 height 34
type input "FenceTech '26"
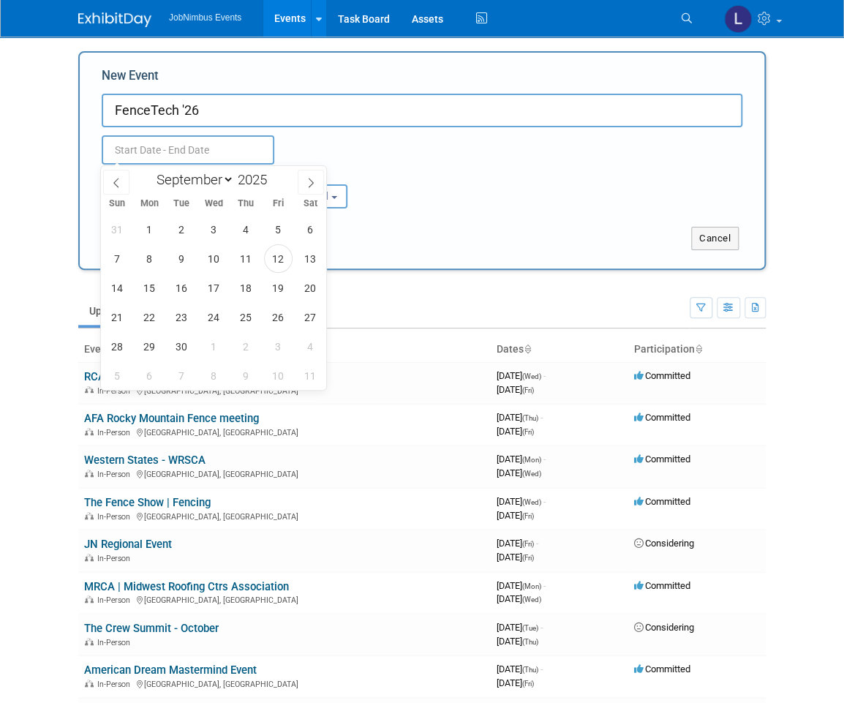
scroll to position [2, 0]
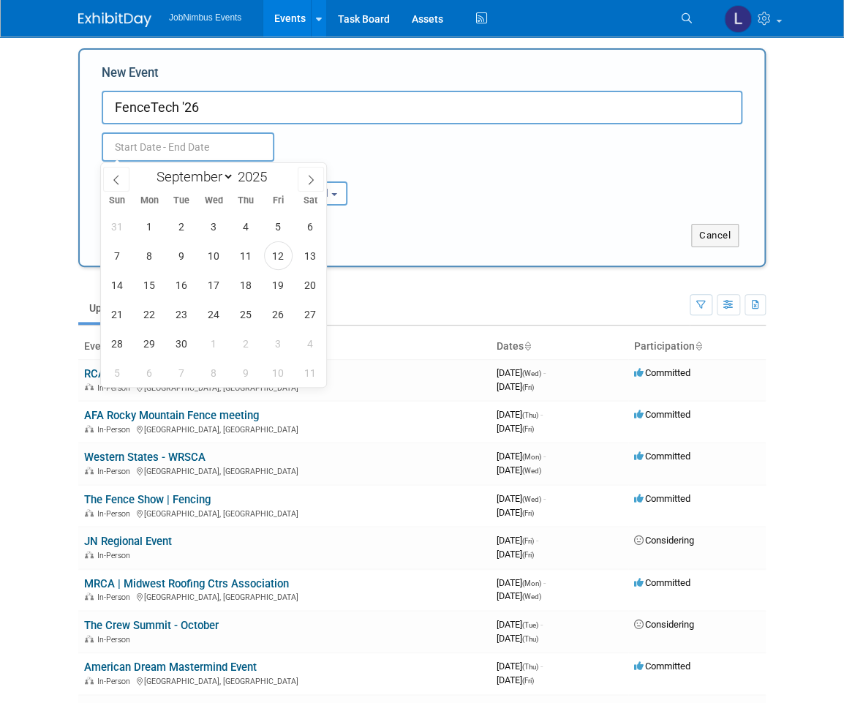
click at [192, 151] on input "text" at bounding box center [188, 146] width 173 height 29
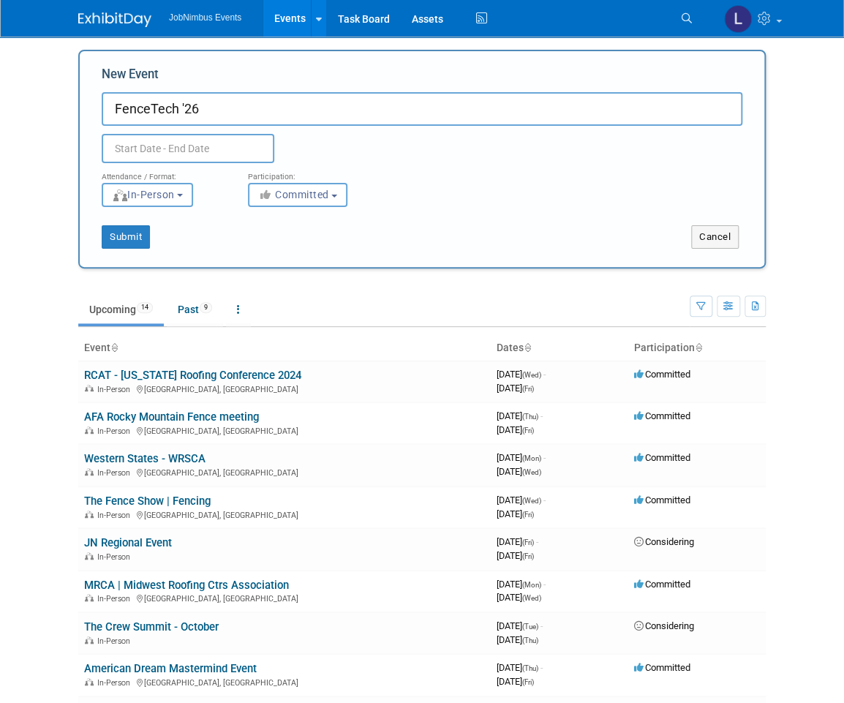
click at [385, 129] on div "Duplicate Event Warning" at bounding box center [422, 144] width 663 height 37
click at [126, 235] on button "Submit" at bounding box center [126, 237] width 48 height 23
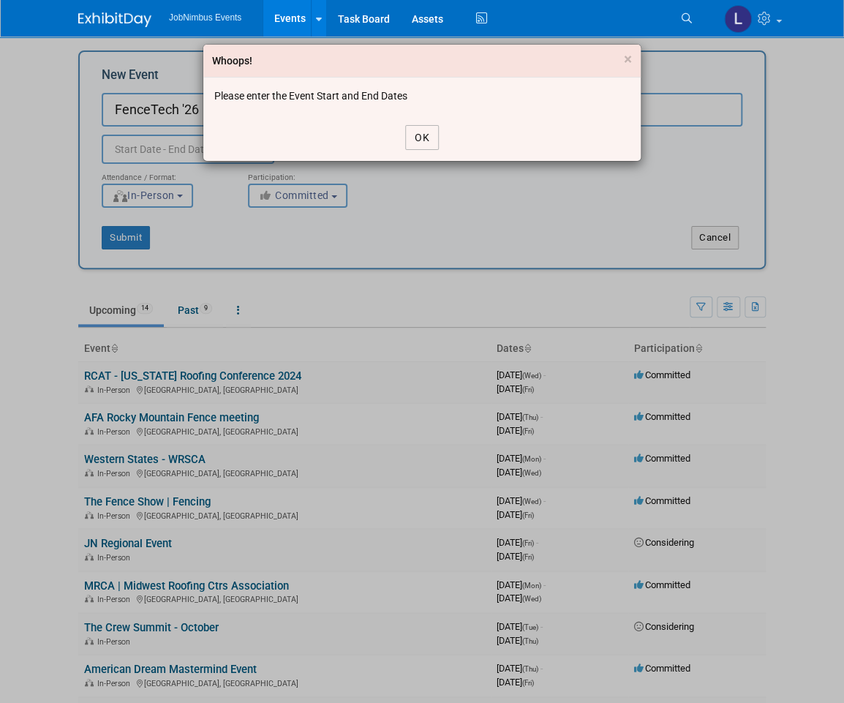
scroll to position [0, 0]
click at [430, 135] on button "OK" at bounding box center [422, 137] width 34 height 25
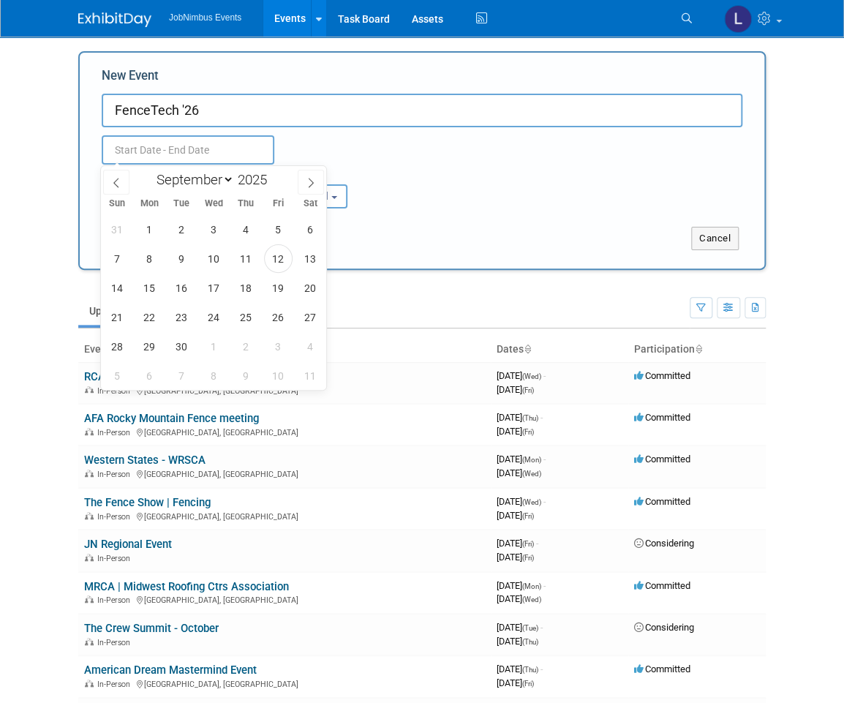
click at [162, 148] on input "text" at bounding box center [188, 149] width 173 height 29
click at [187, 176] on select "January February March April May June July August September October November De…" at bounding box center [192, 179] width 84 height 18
select select "1"
click at [150, 170] on select "January February March April May June July August September October November De…" at bounding box center [192, 179] width 84 height 18
click at [262, 172] on input "2025" at bounding box center [256, 179] width 44 height 17
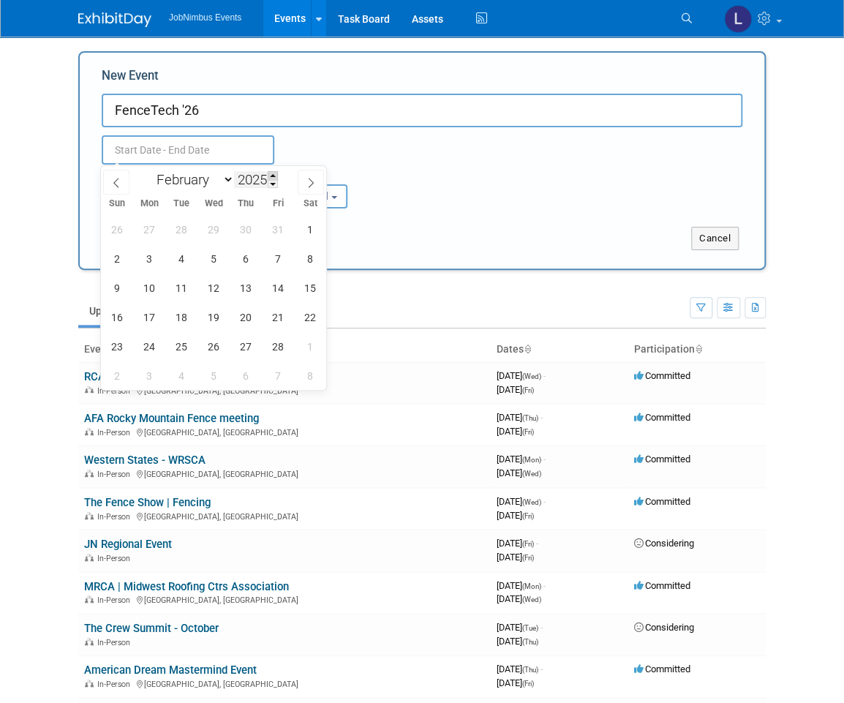
click at [278, 176] on span at bounding box center [273, 175] width 10 height 9
type input "2026"
click at [155, 231] on span "2" at bounding box center [149, 229] width 29 height 29
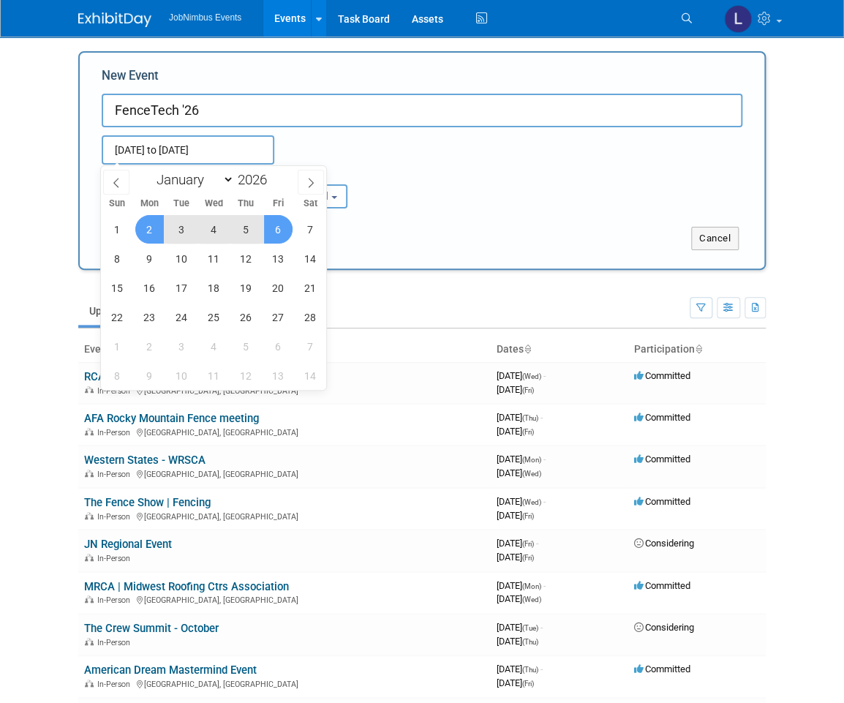
click at [273, 231] on span "6" at bounding box center [278, 229] width 29 height 29
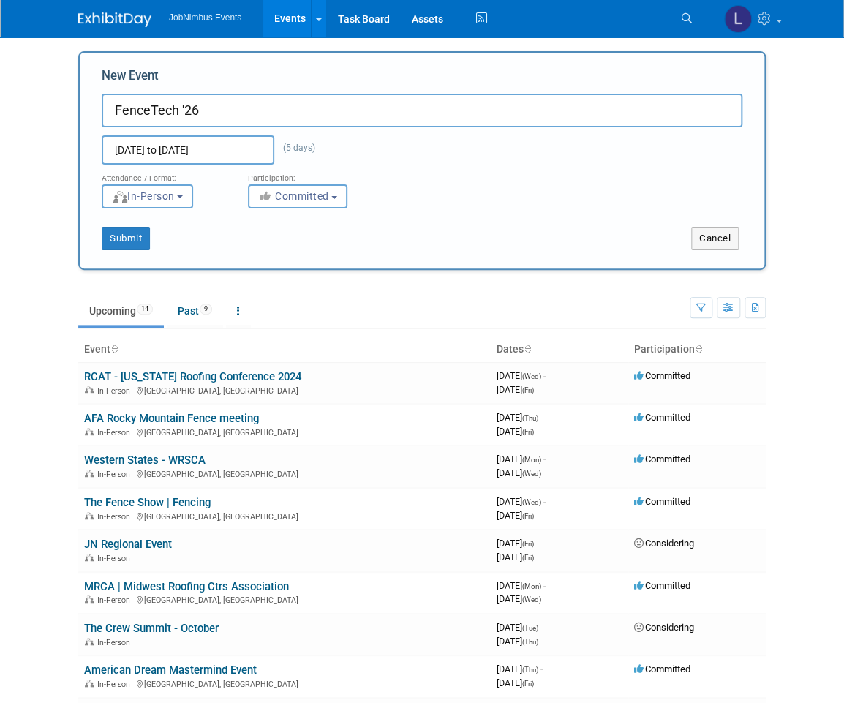
click at [180, 151] on input "Feb 2, 2026 to Feb 6, 2026" at bounding box center [188, 149] width 173 height 29
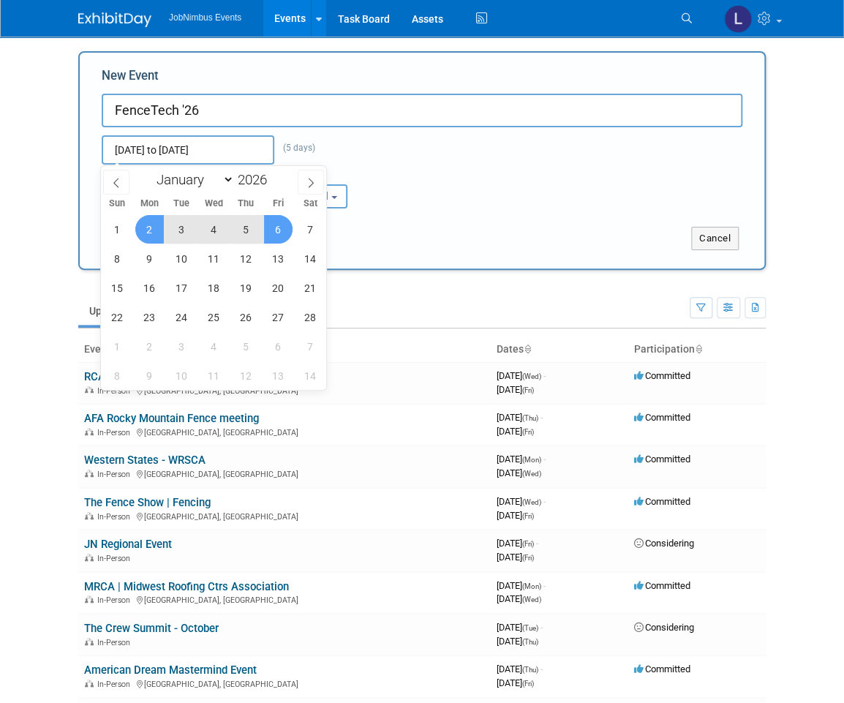
click at [214, 225] on span "4" at bounding box center [214, 229] width 29 height 29
click at [276, 225] on span "6" at bounding box center [278, 229] width 29 height 29
type input "Feb 4, 2026 to Feb 6, 2026"
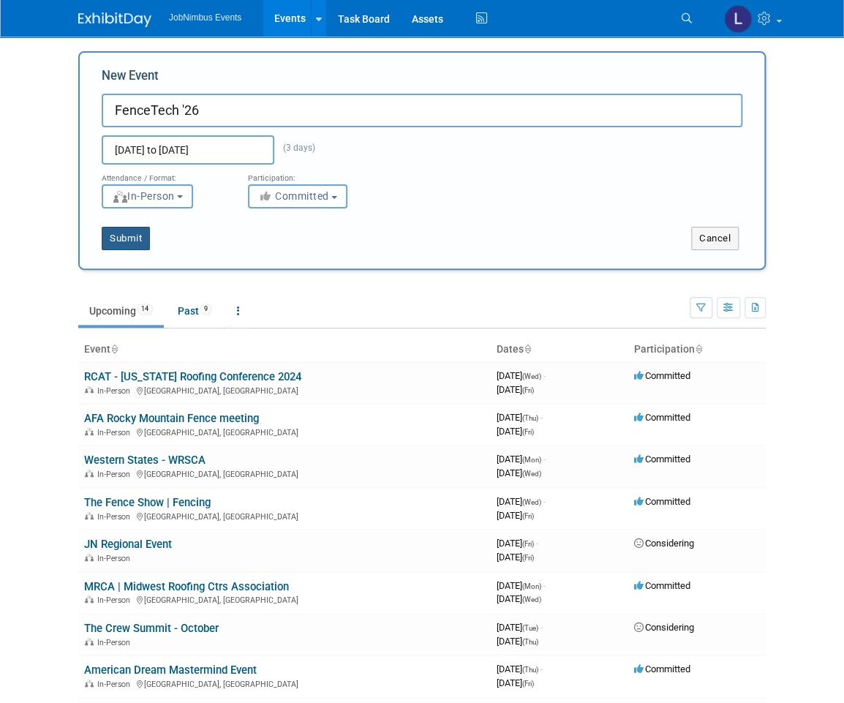
click at [138, 234] on button "Submit" at bounding box center [126, 238] width 48 height 23
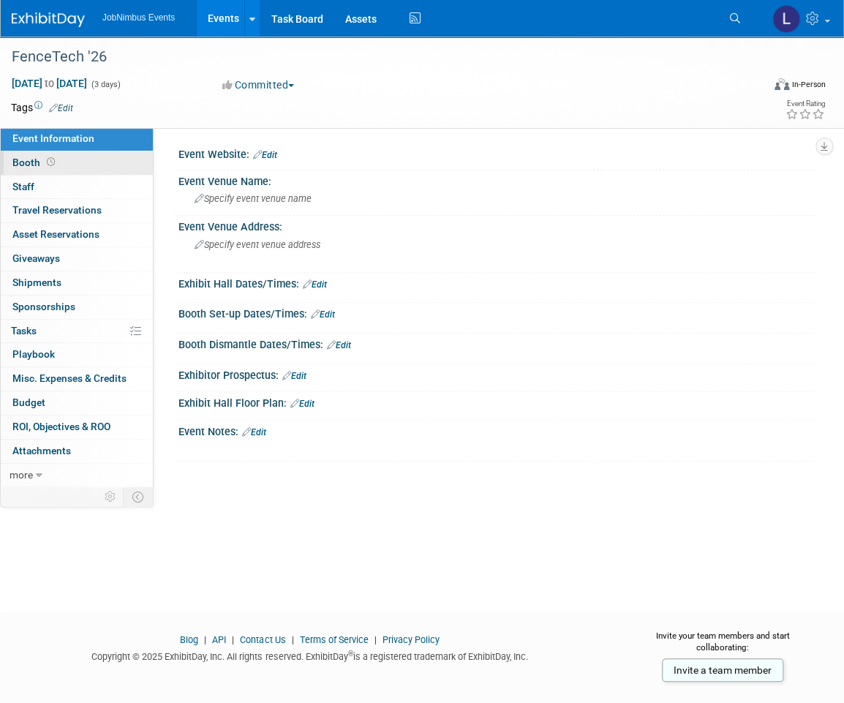
click at [56, 158] on link "Booth" at bounding box center [77, 162] width 152 height 23
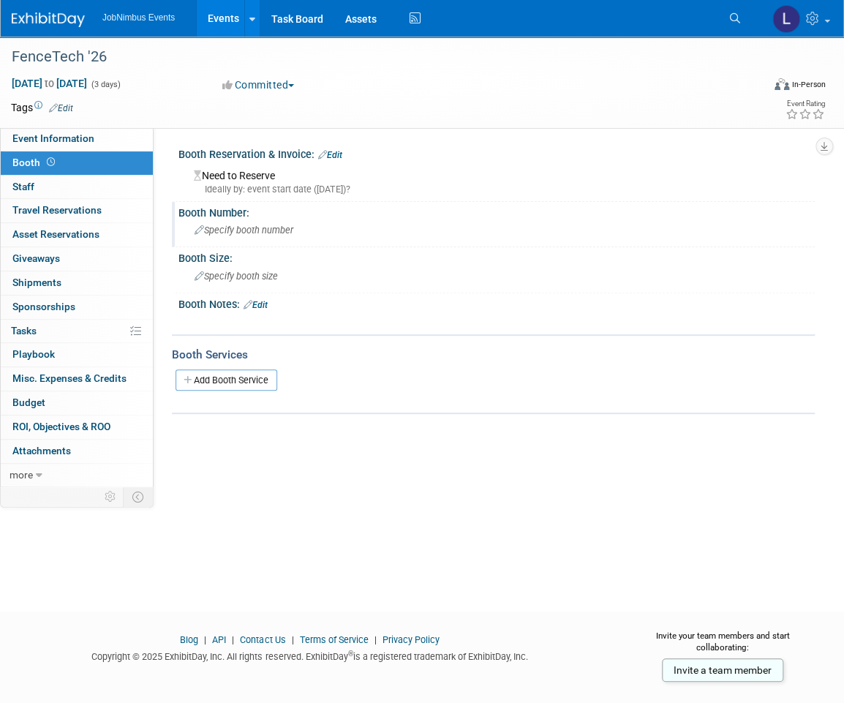
click at [243, 226] on span "Specify booth number" at bounding box center [244, 229] width 99 height 11
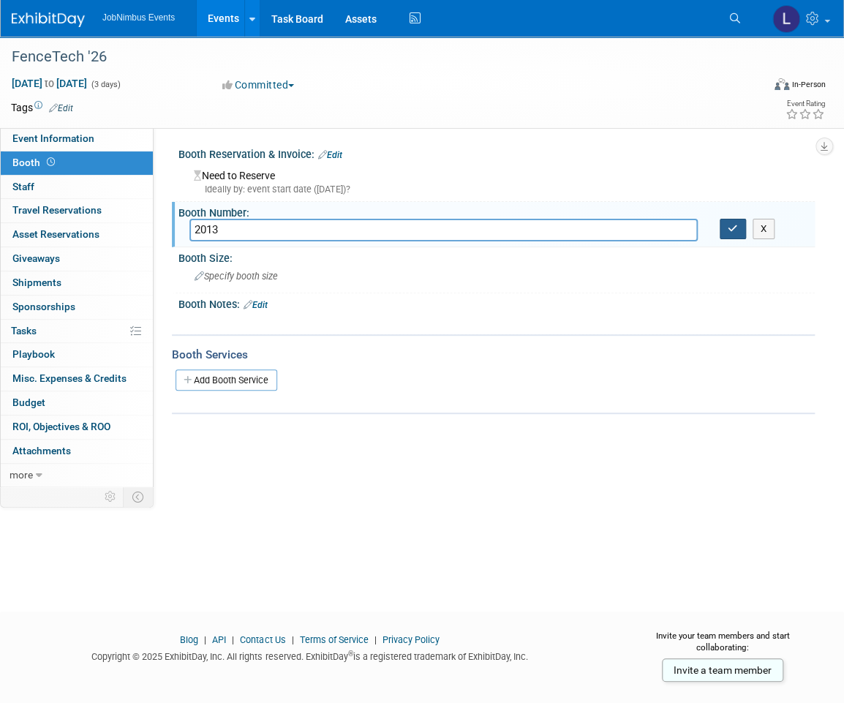
type input "2013"
click at [729, 230] on icon "button" at bounding box center [733, 229] width 10 height 10
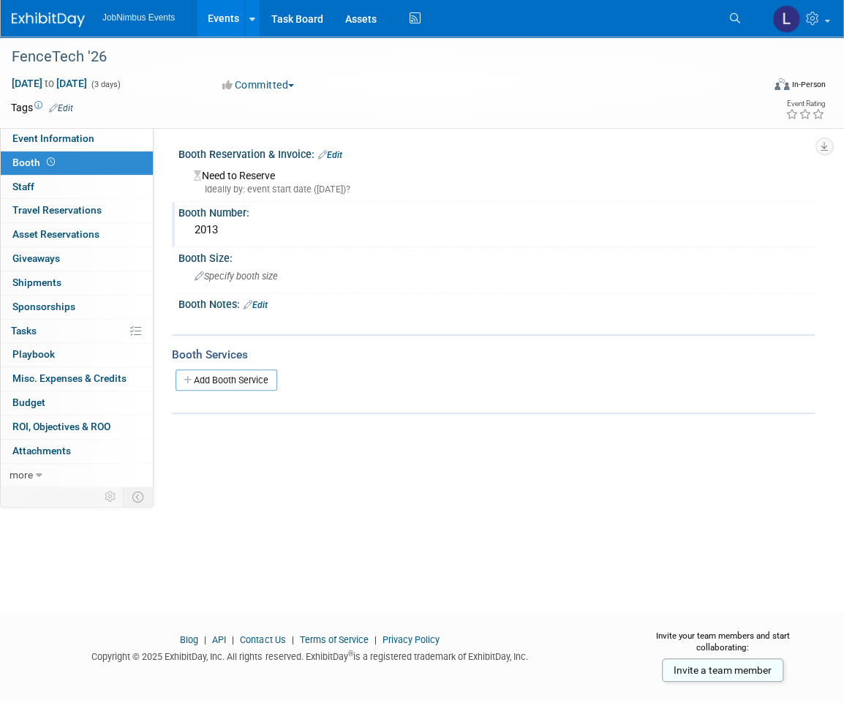
click at [219, 20] on link "Events" at bounding box center [223, 18] width 53 height 37
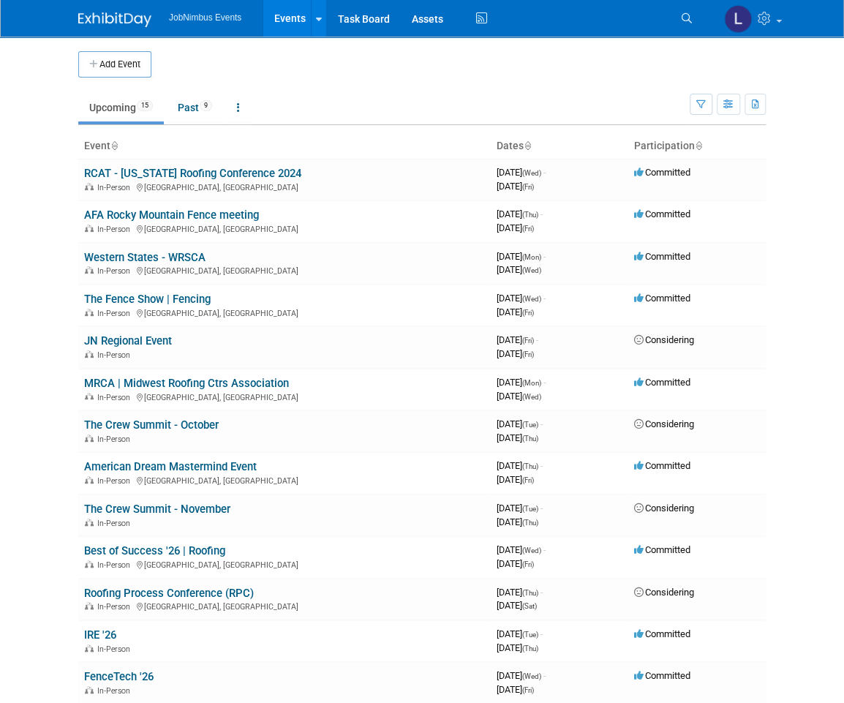
click at [380, 78] on td "Upcoming 15 Past 9 All Events 24 Past and Upcoming Grouped Annually Events grou…" at bounding box center [383, 102] width 611 height 48
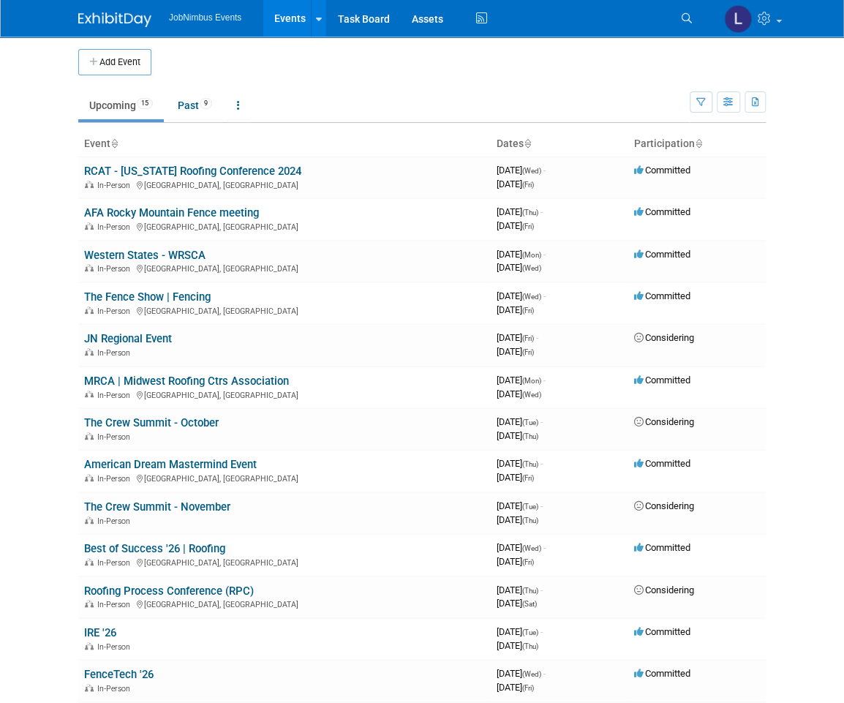
scroll to position [3, 0]
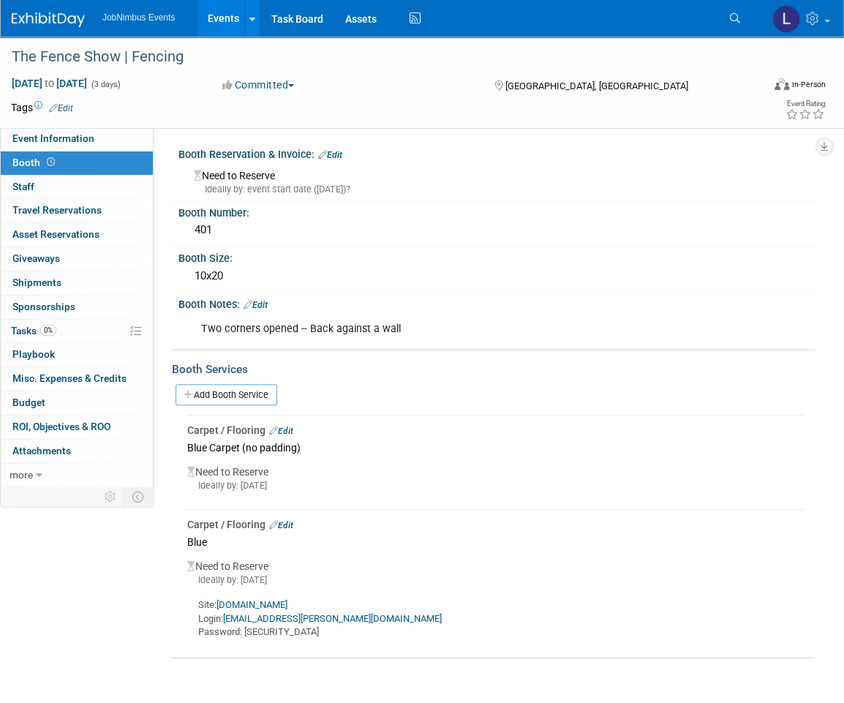
click at [229, 26] on link "Events" at bounding box center [223, 18] width 53 height 37
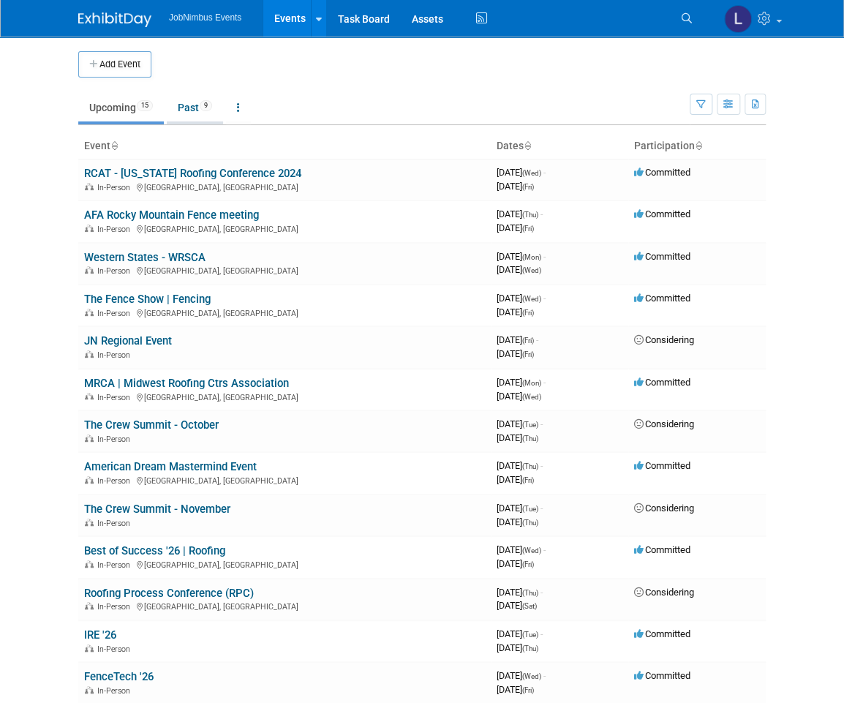
click at [184, 102] on link "Past 9" at bounding box center [195, 108] width 56 height 28
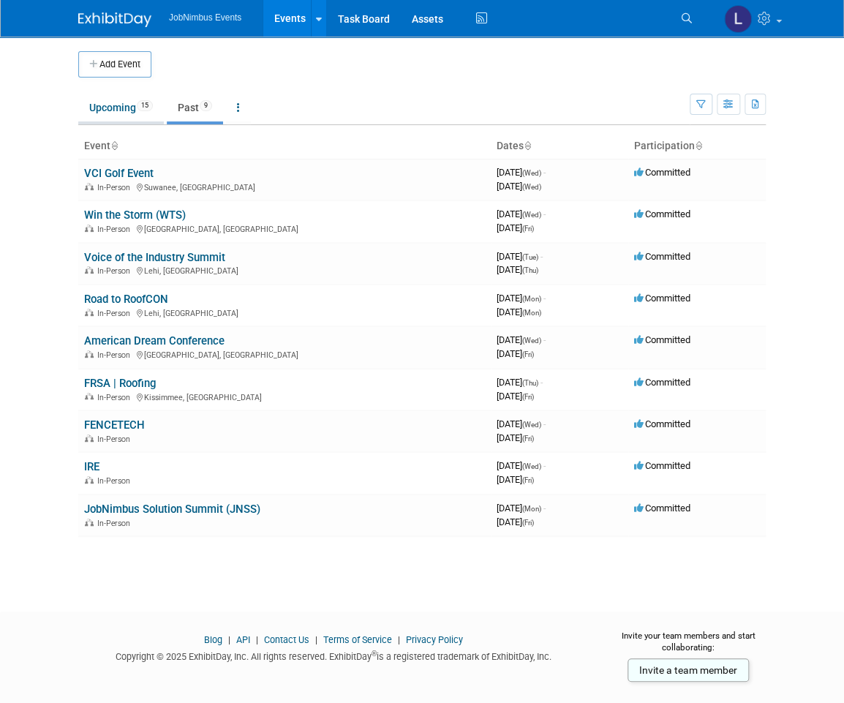
click at [118, 102] on link "Upcoming 15" at bounding box center [121, 108] width 86 height 28
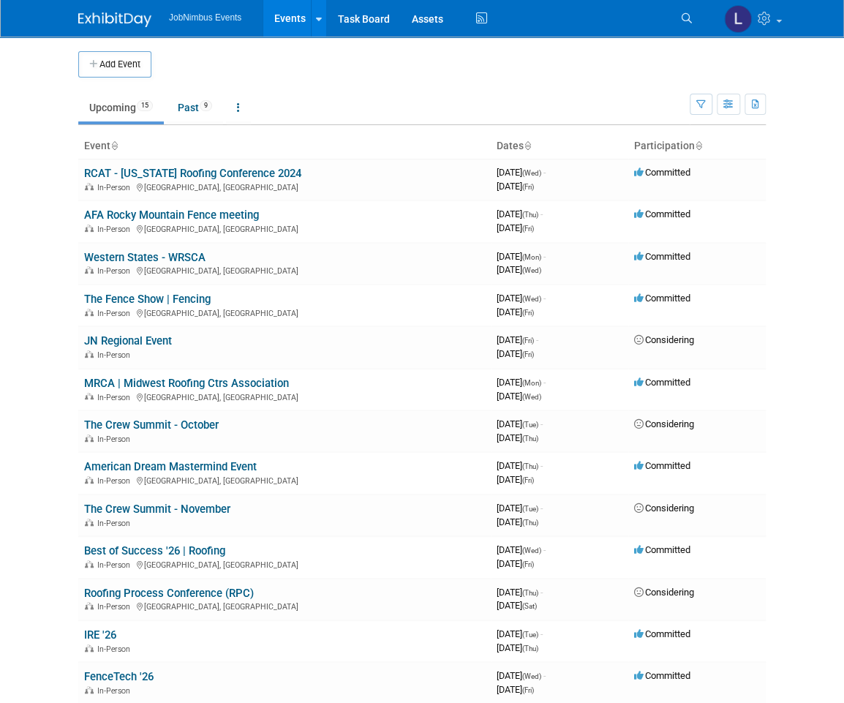
click at [334, 86] on td "Upcoming 15 Past 9 All Events 24 Past and Upcoming Grouped Annually Events grou…" at bounding box center [383, 102] width 611 height 48
